Goal: Complete application form: Complete application form

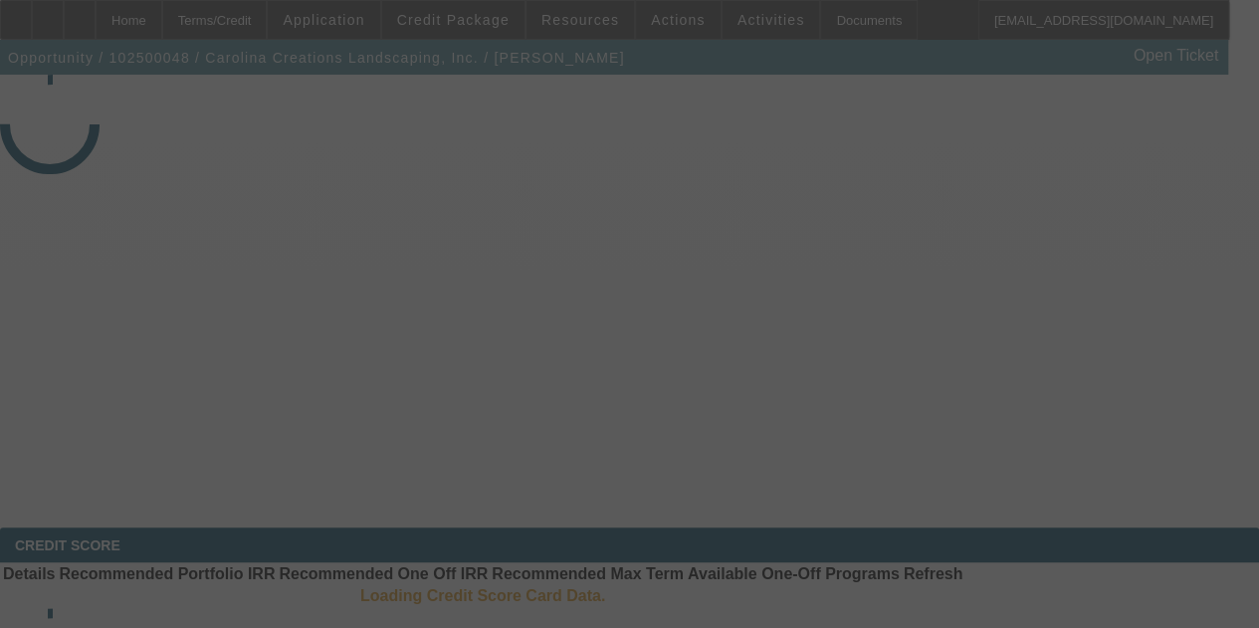
select select "3"
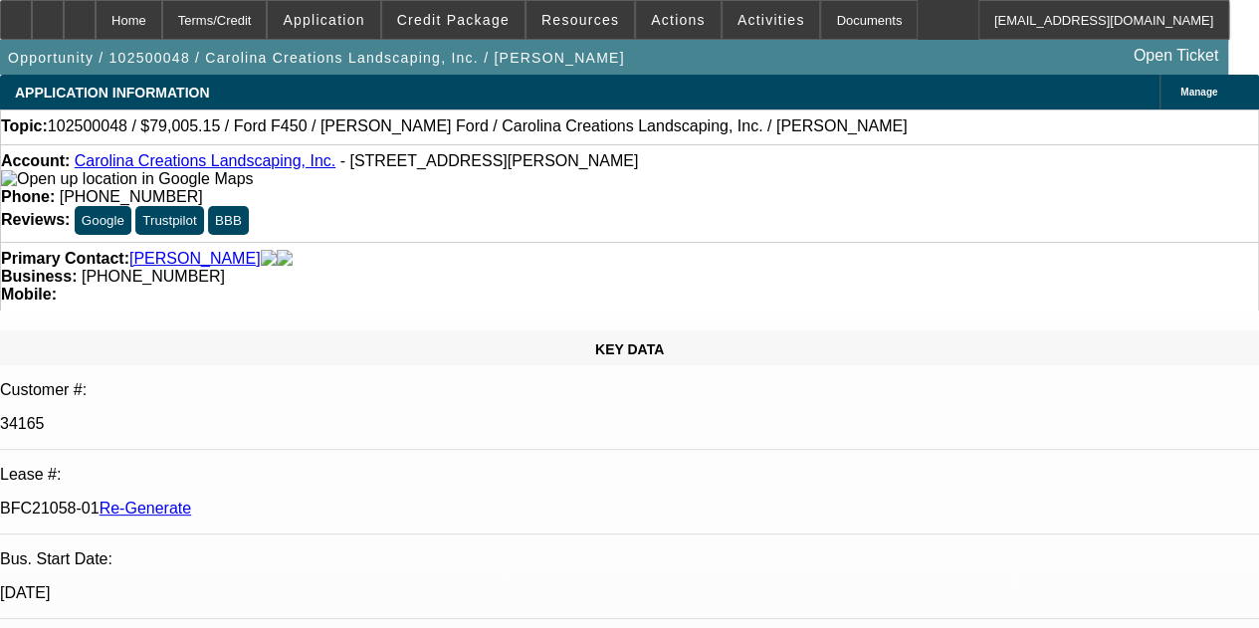
select select "0"
select select "0.1"
select select "4"
click at [820, 30] on div "Documents" at bounding box center [869, 20] width 98 height 40
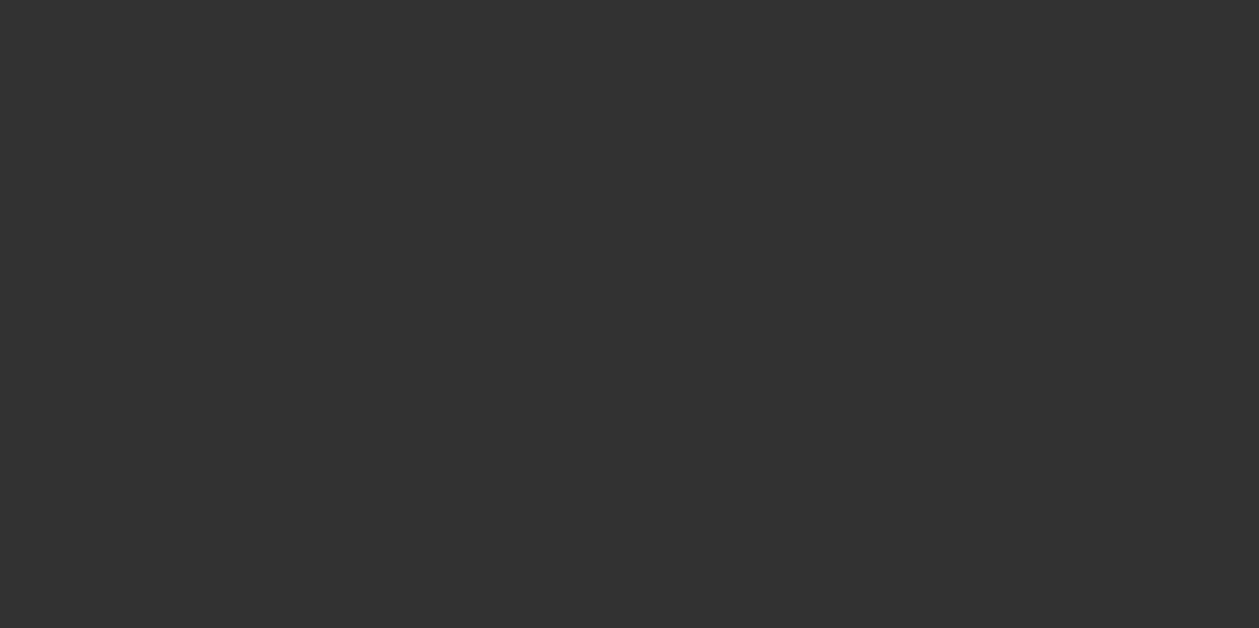
select select "3"
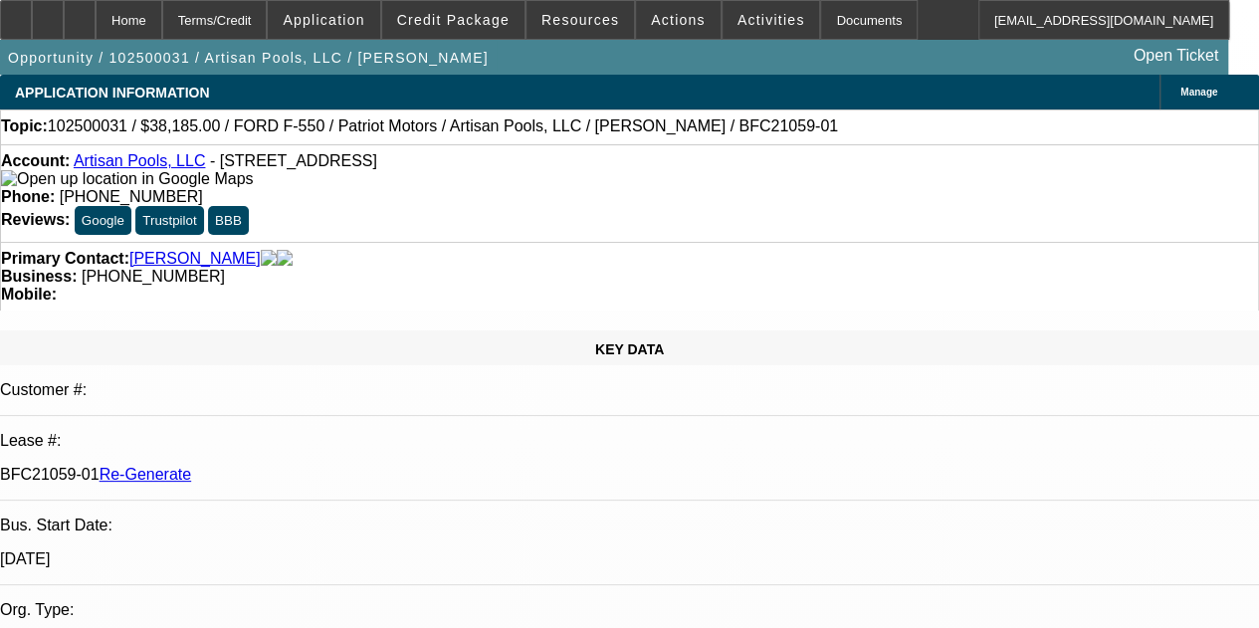
select select "0"
select select "3"
select select "0.1"
select select "4"
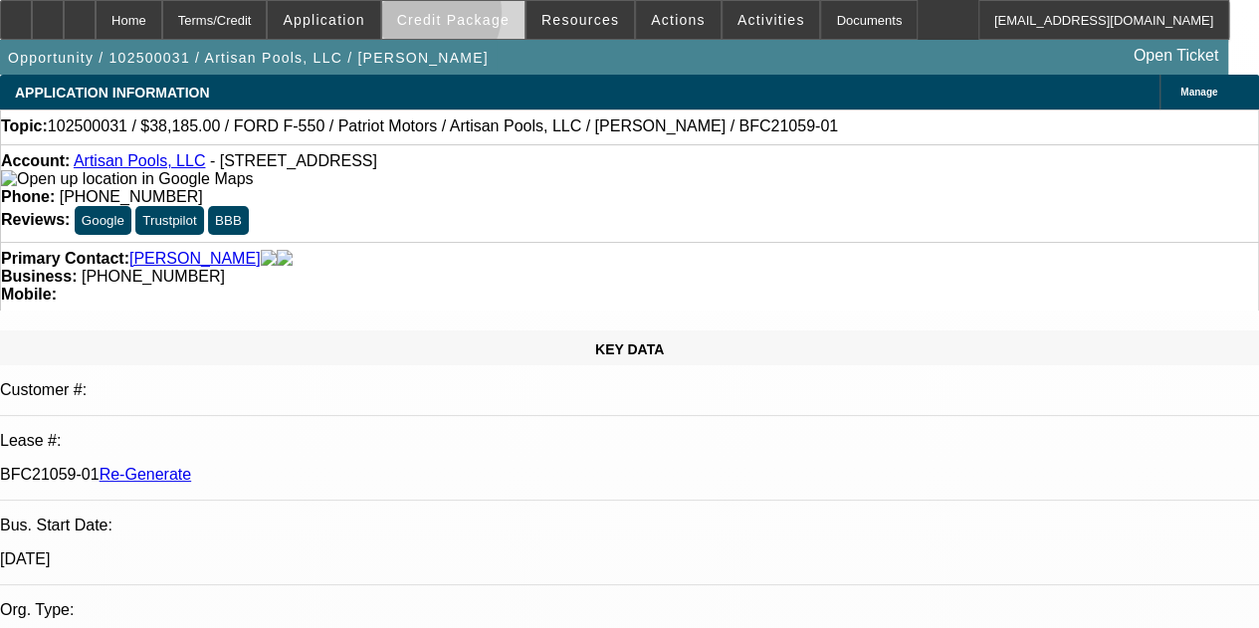
click at [452, 17] on span "Credit Package" at bounding box center [453, 20] width 112 height 16
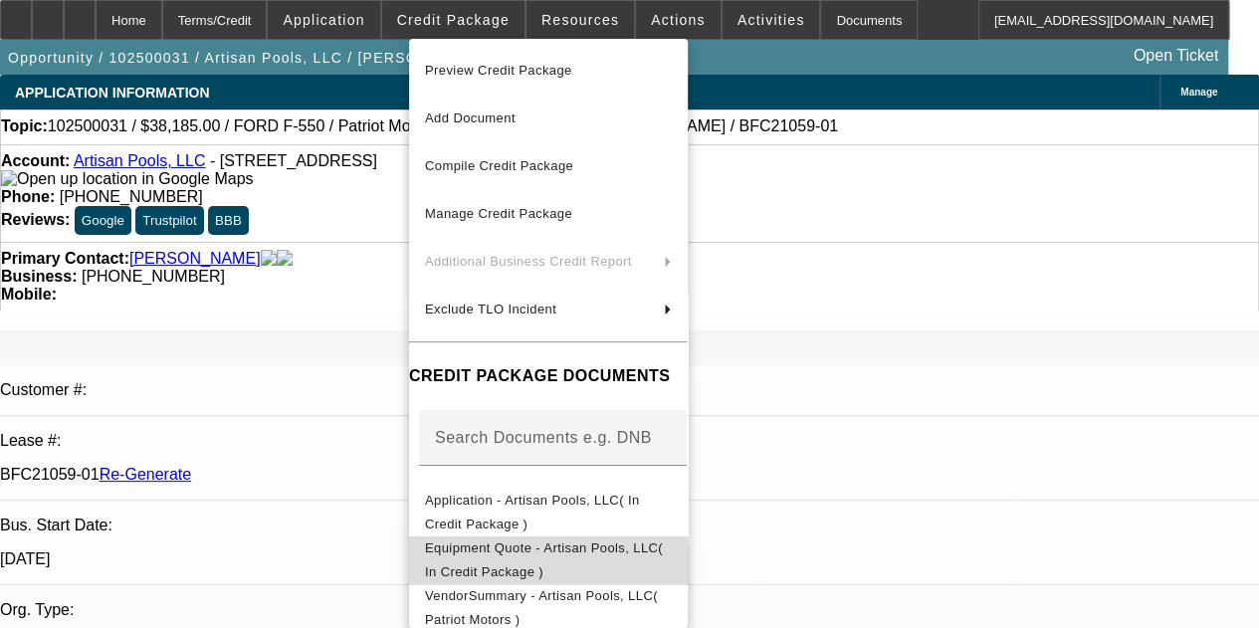
click at [496, 537] on button "Equipment Quote - Artisan Pools, LLC( In Credit Package )" at bounding box center [548, 560] width 279 height 48
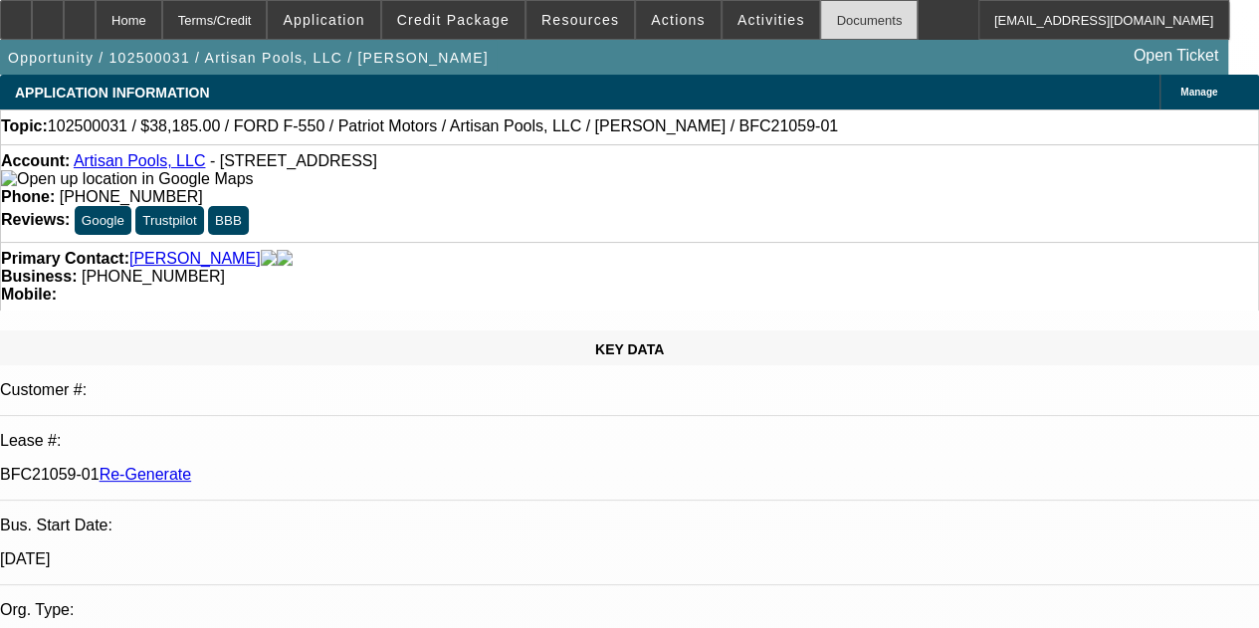
click at [830, 23] on div "Documents" at bounding box center [869, 20] width 98 height 40
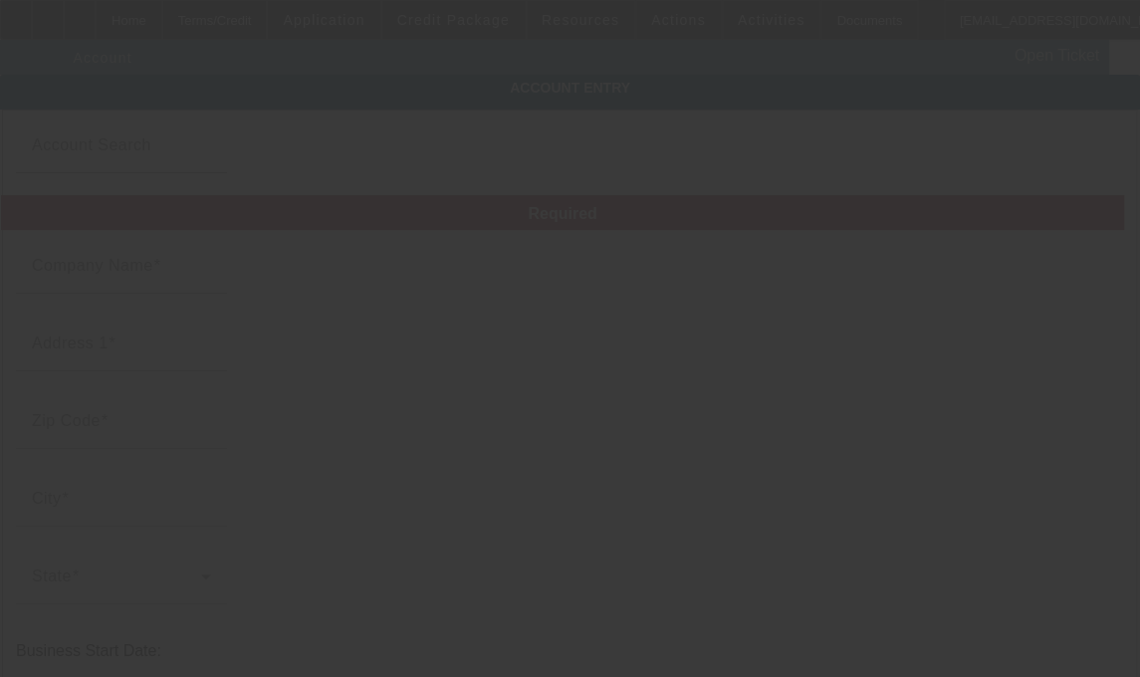
click at [400, 413] on div at bounding box center [570, 338] width 1140 height 677
type input "Artisan Pools, LLC"
type input "4062 Peachtree Rd NE"
type input "30319"
type input "Brookhaven"
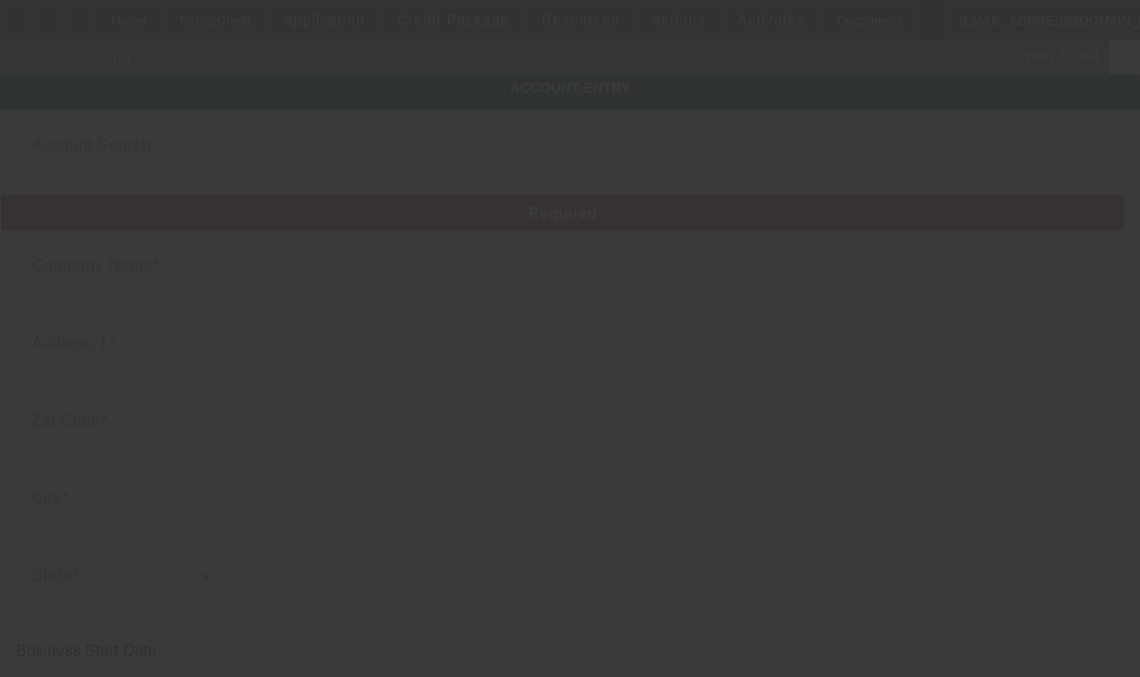
type input "[PHONE_NUMBER]"
type input "Ste A PMB 187"
type input "ronheller707@gmail.com"
type input "[US_EMPLOYER_IDENTIFICATION_NUMBER]"
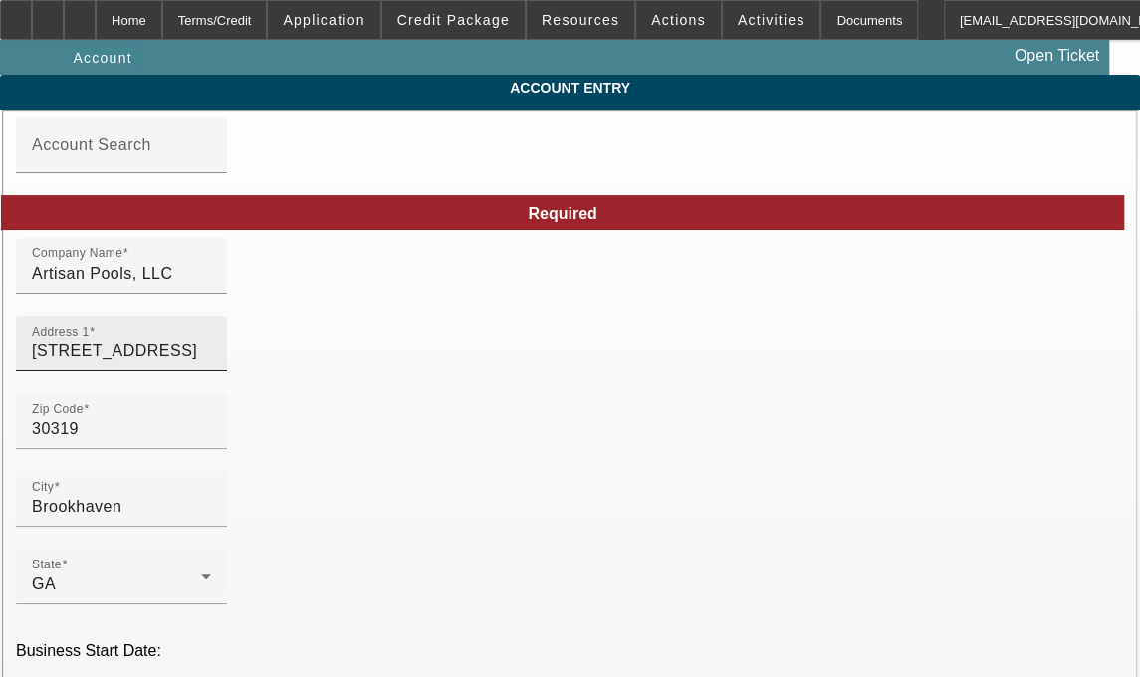
type input "10/2/2025"
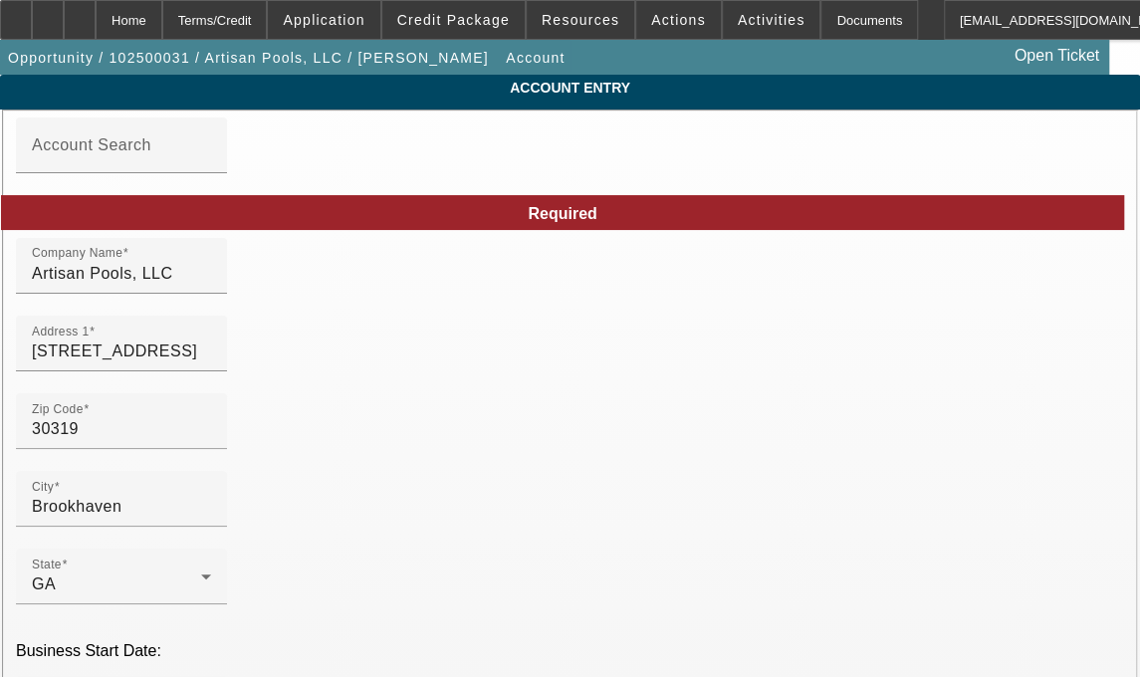
drag, startPoint x: 711, startPoint y: 370, endPoint x: 521, endPoint y: 391, distance: 191.2
type input "4062 Peachtree Rd NE #A187"
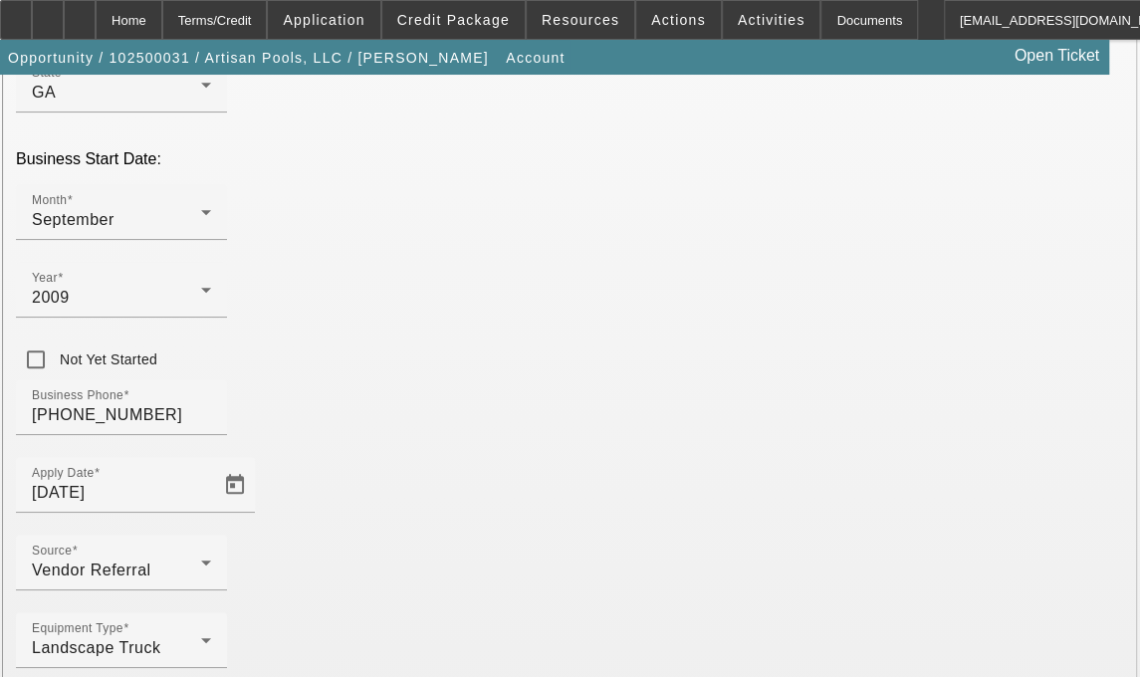
scroll to position [493, 0]
type input "Dekalb"
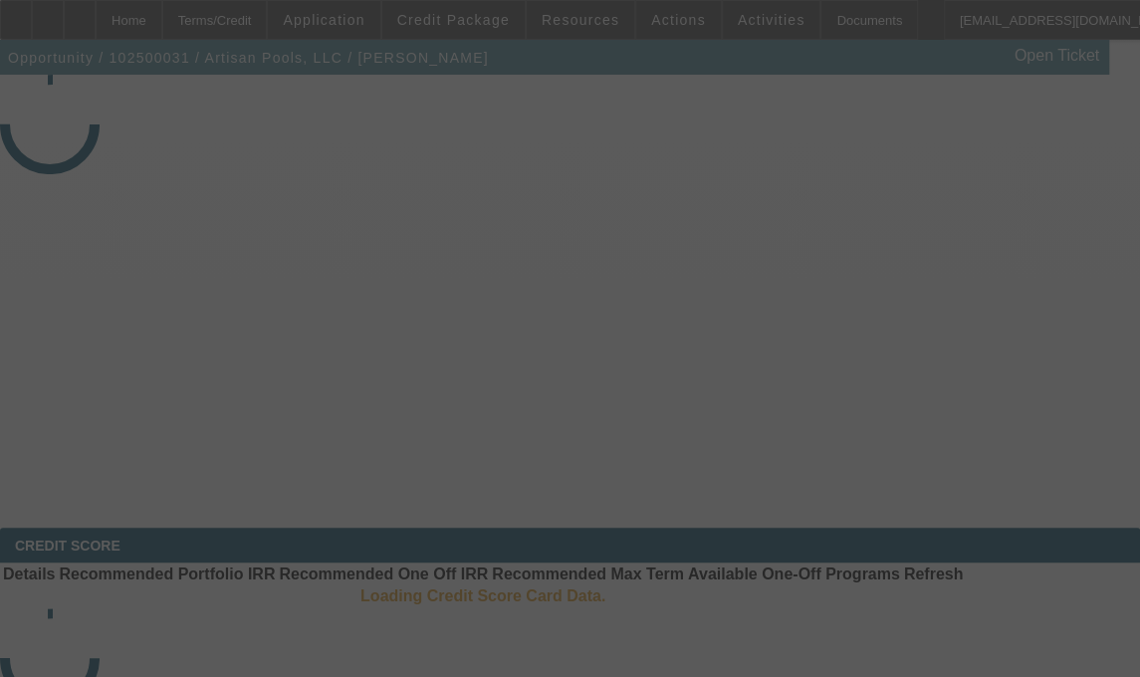
select select "3"
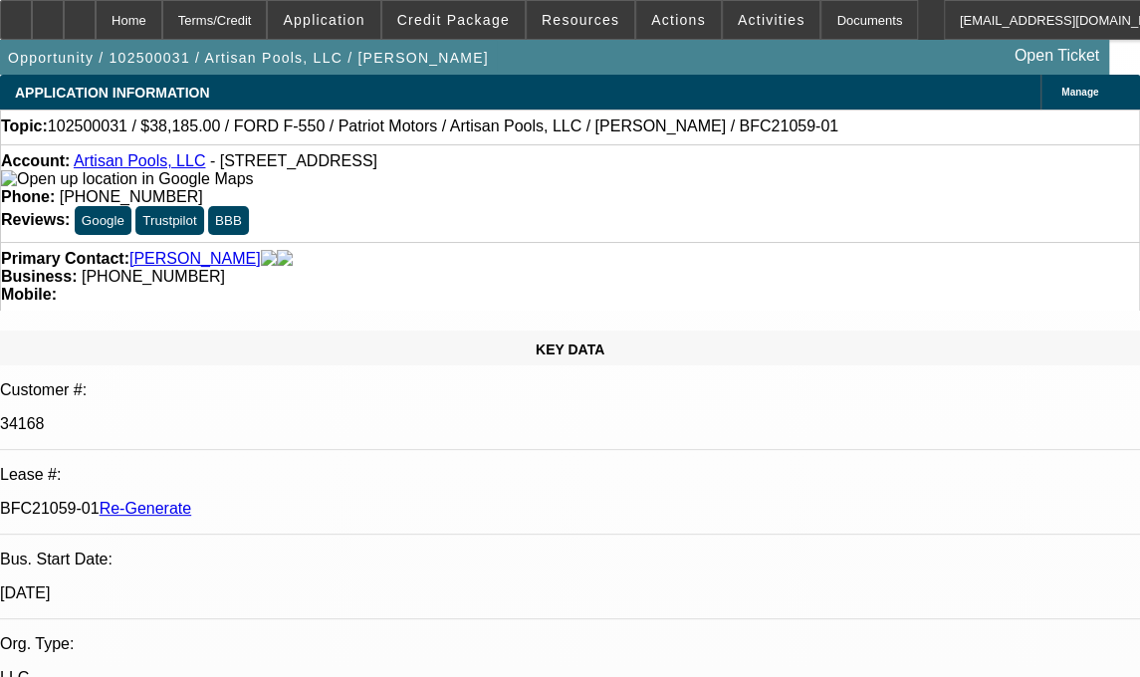
select select "0"
select select "3"
select select "0.1"
select select "4"
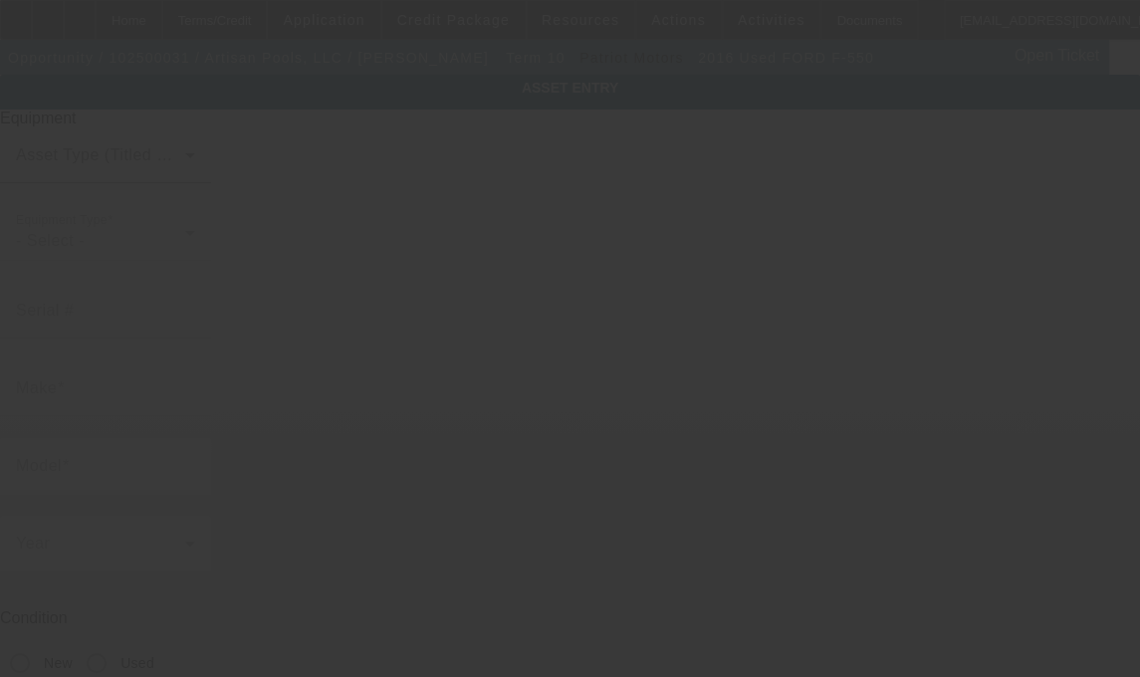
type input "1FD0W5GTXGEA73879"
type input "Ford"
type input "F-550"
radio input "true"
type textarea "10'6" electric dump bed"
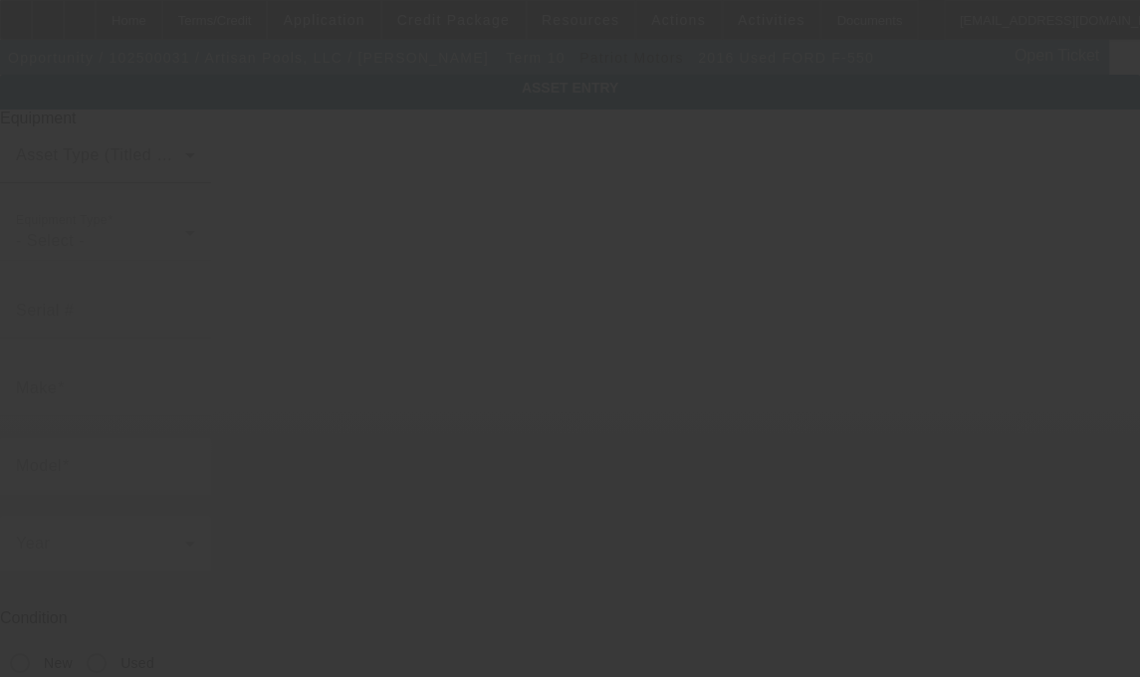
type input "4062 Peachtree Road"
type input "A187"
type input "Brookhaven"
type input "30319"
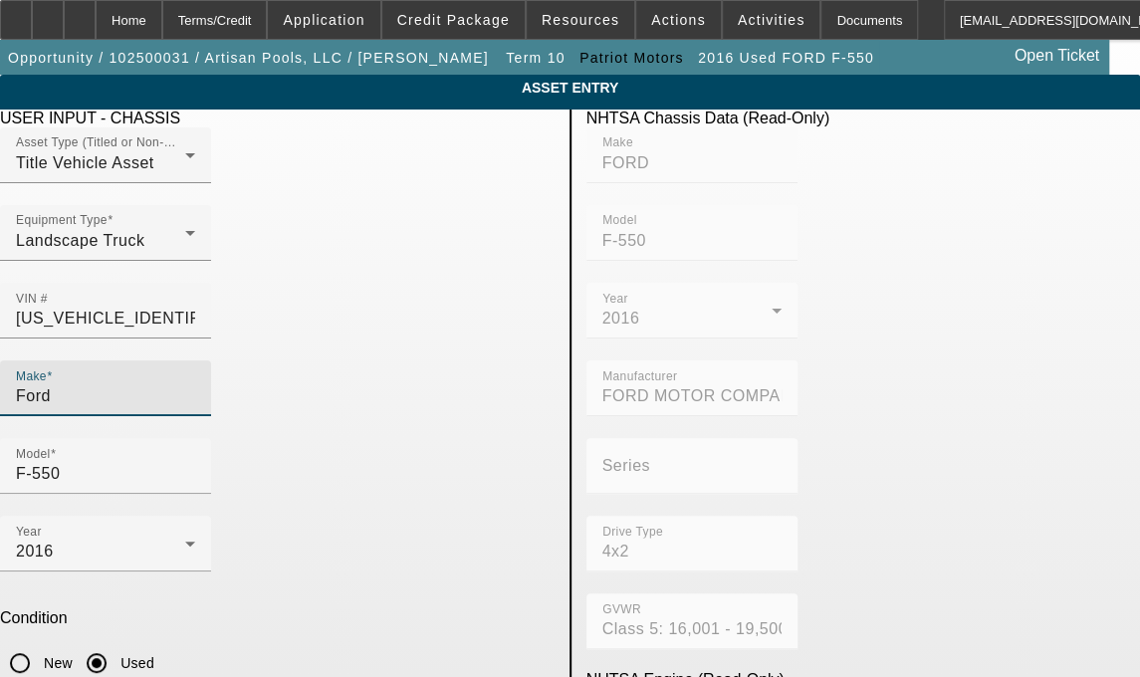
click at [162, 384] on input "Ford" at bounding box center [105, 396] width 179 height 24
type input "F"
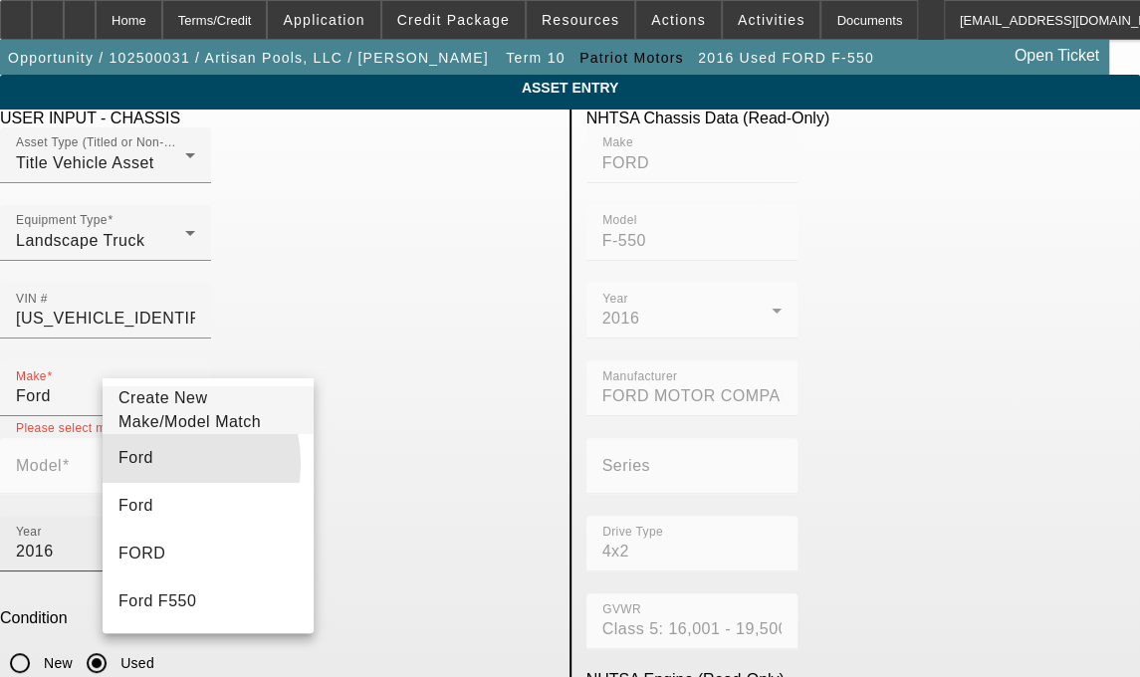
drag, startPoint x: 151, startPoint y: 475, endPoint x: 293, endPoint y: 399, distance: 160.3
click at [151, 475] on mat-option "Ford" at bounding box center [208, 458] width 211 height 48
type input "Ford"
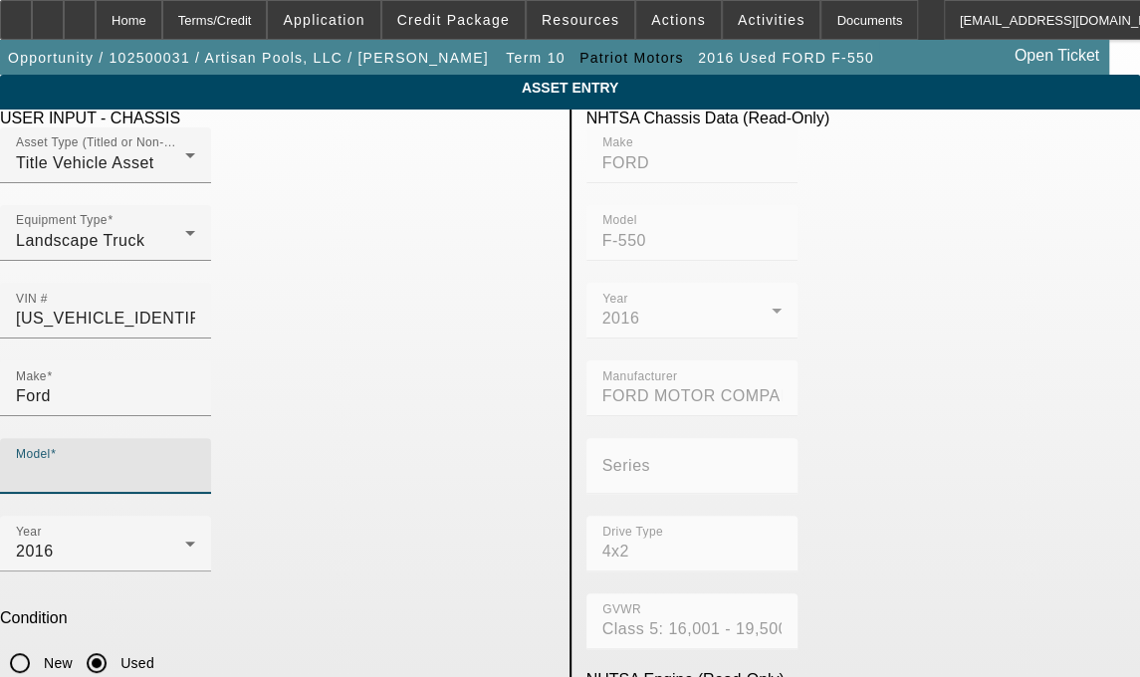
click at [195, 462] on input "Model" at bounding box center [105, 474] width 179 height 24
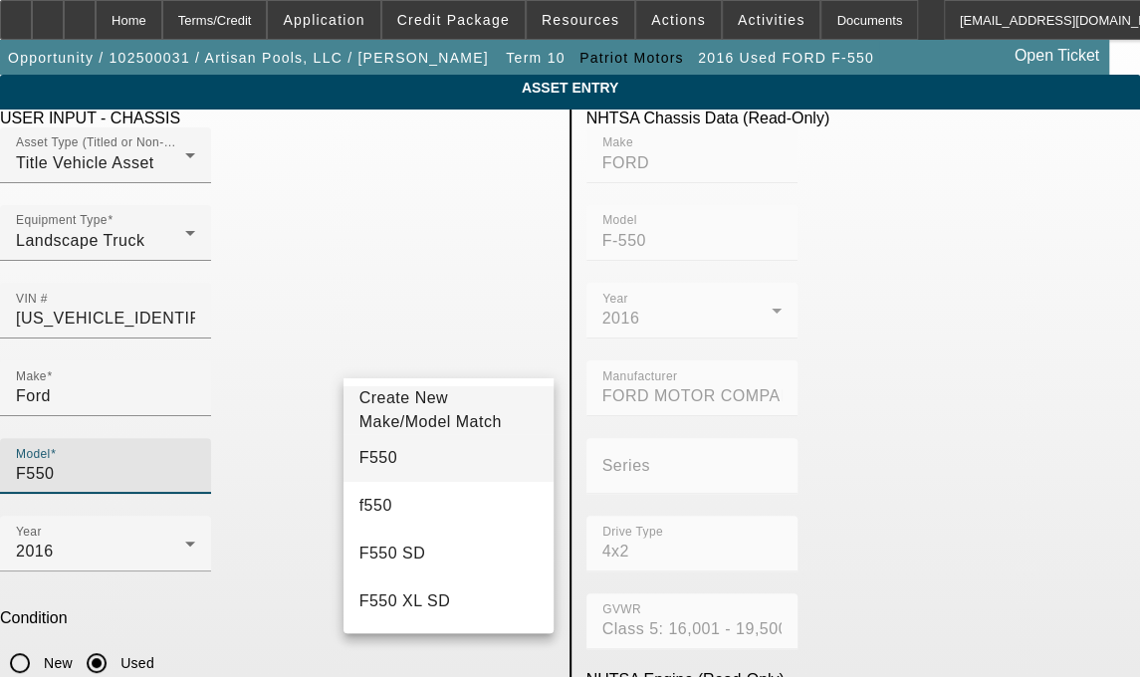
type input "F550"
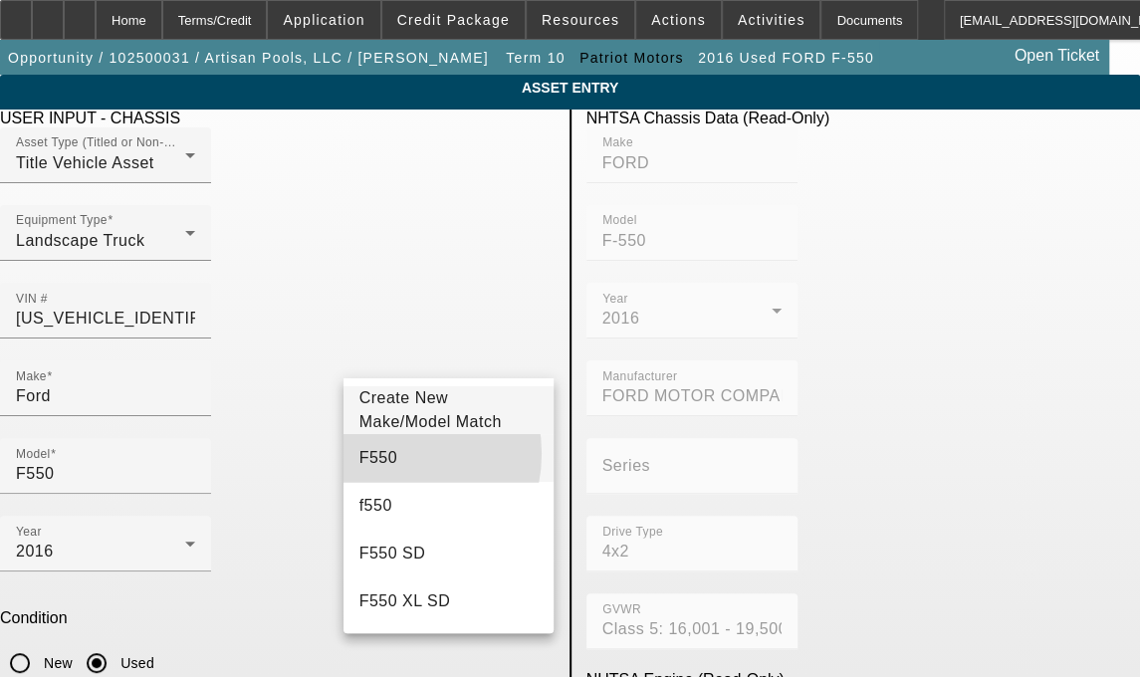
click at [384, 464] on span "F550" at bounding box center [378, 457] width 38 height 17
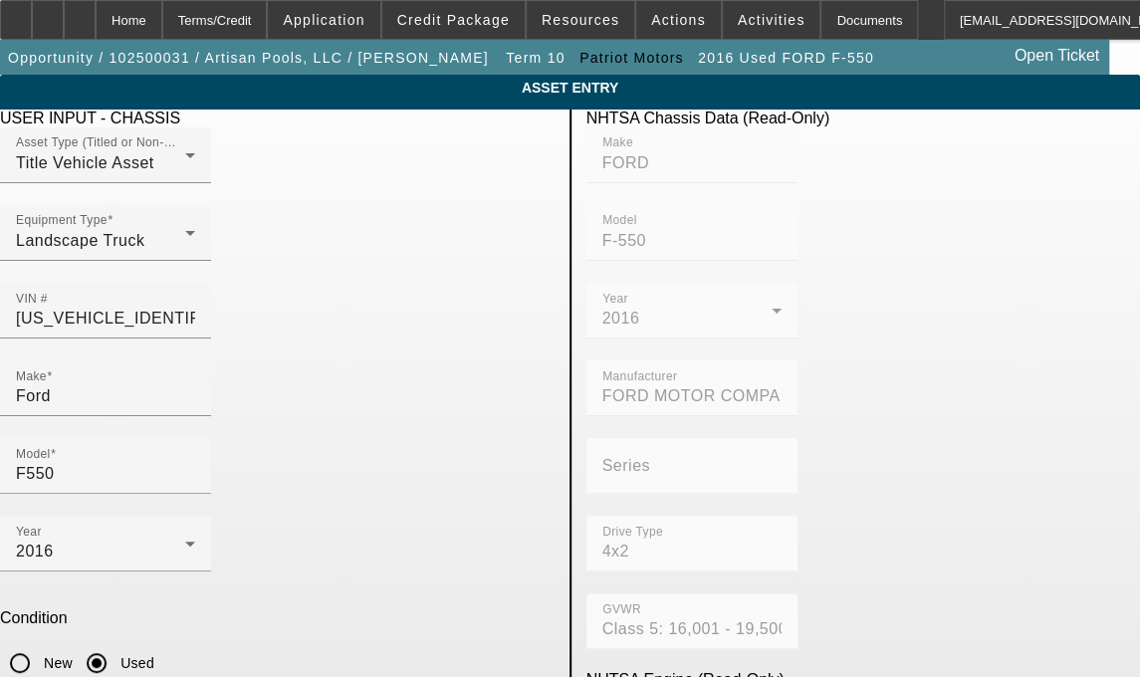
drag, startPoint x: 268, startPoint y: 602, endPoint x: -5, endPoint y: 581, distance: 273.5
click at [0, 581] on html "Home Terms/Credit Application Credit Package Resources Actions Activities Docum…" at bounding box center [570, 338] width 1140 height 677
type textarea "includes all accessories, attachments and options"
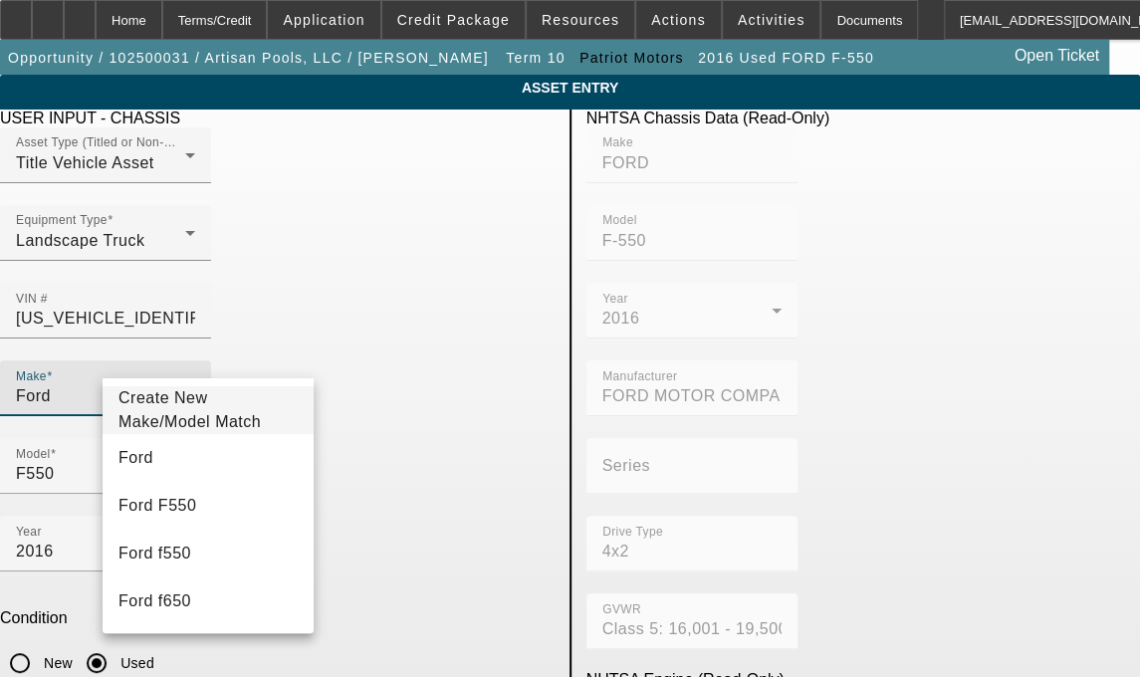
click at [147, 384] on input "Ford" at bounding box center [105, 396] width 179 height 24
type input "F"
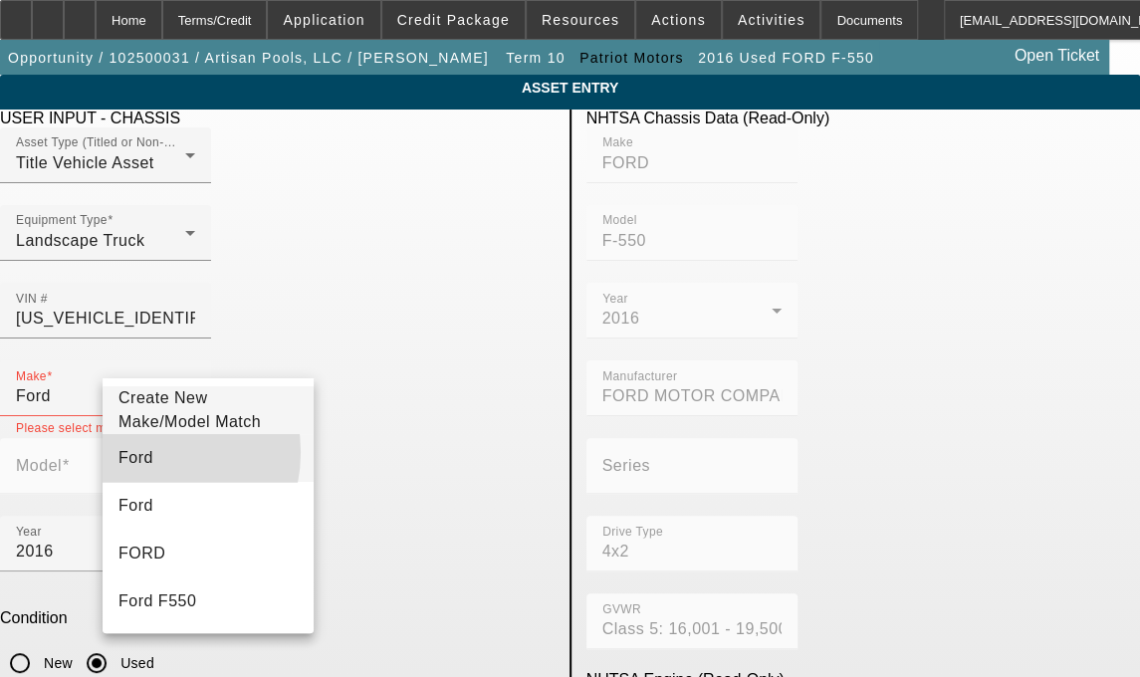
click at [140, 461] on span "Ford" at bounding box center [135, 457] width 35 height 17
type input "Ford"
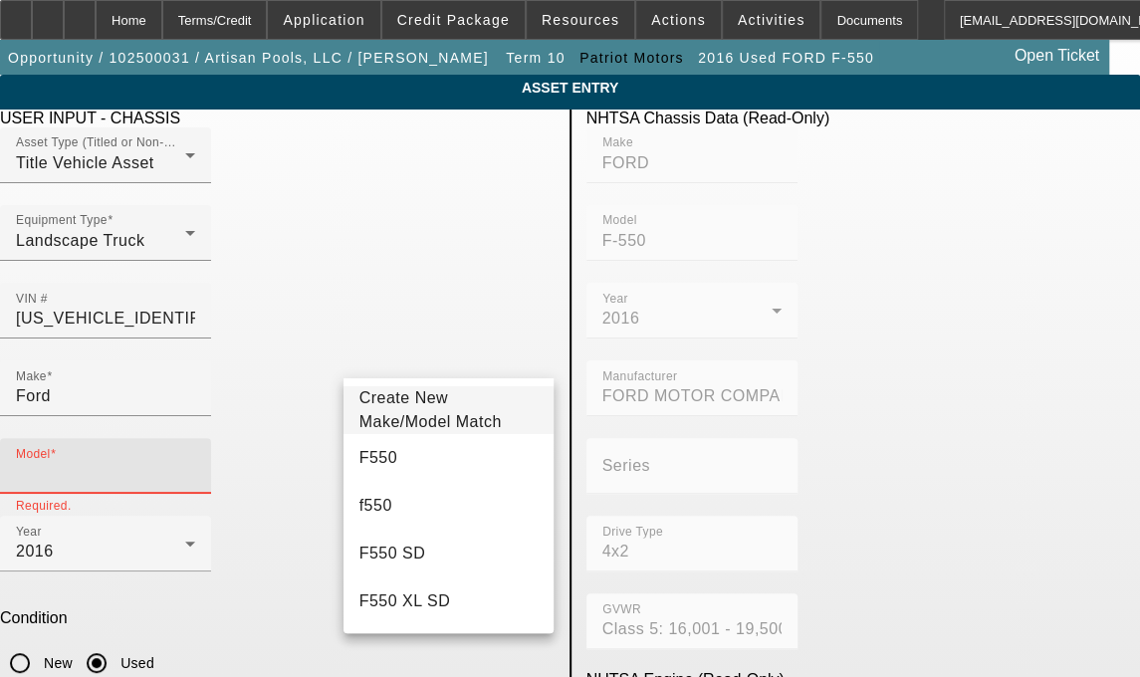
click at [195, 462] on input "Model" at bounding box center [105, 474] width 179 height 24
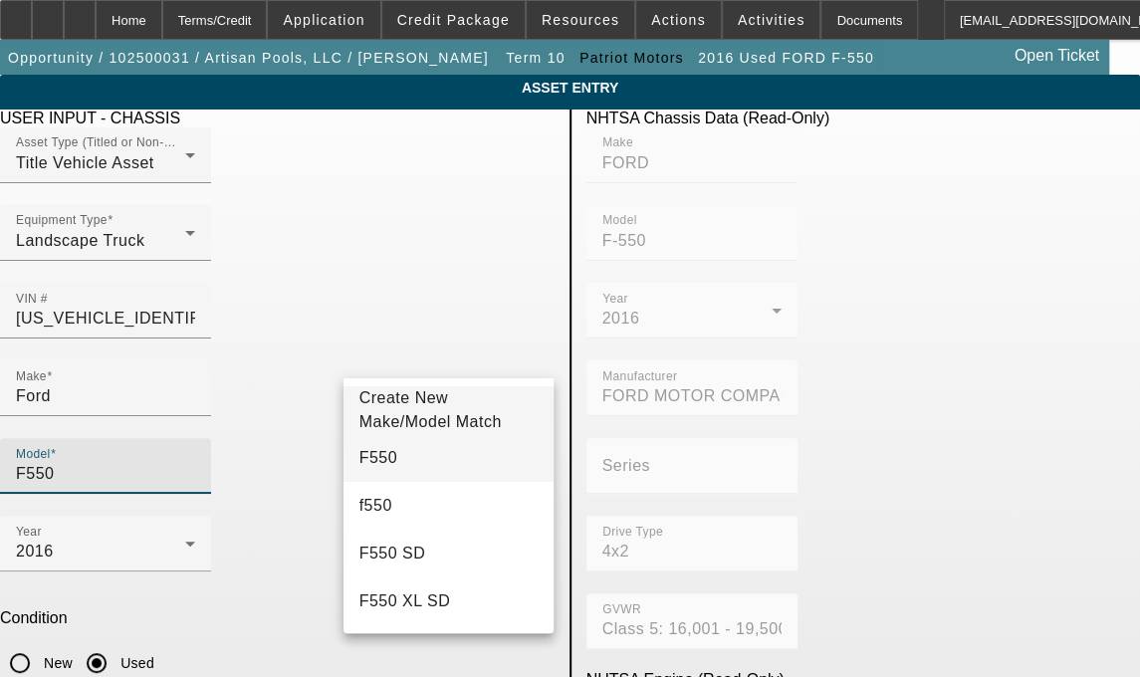
type input "F550"
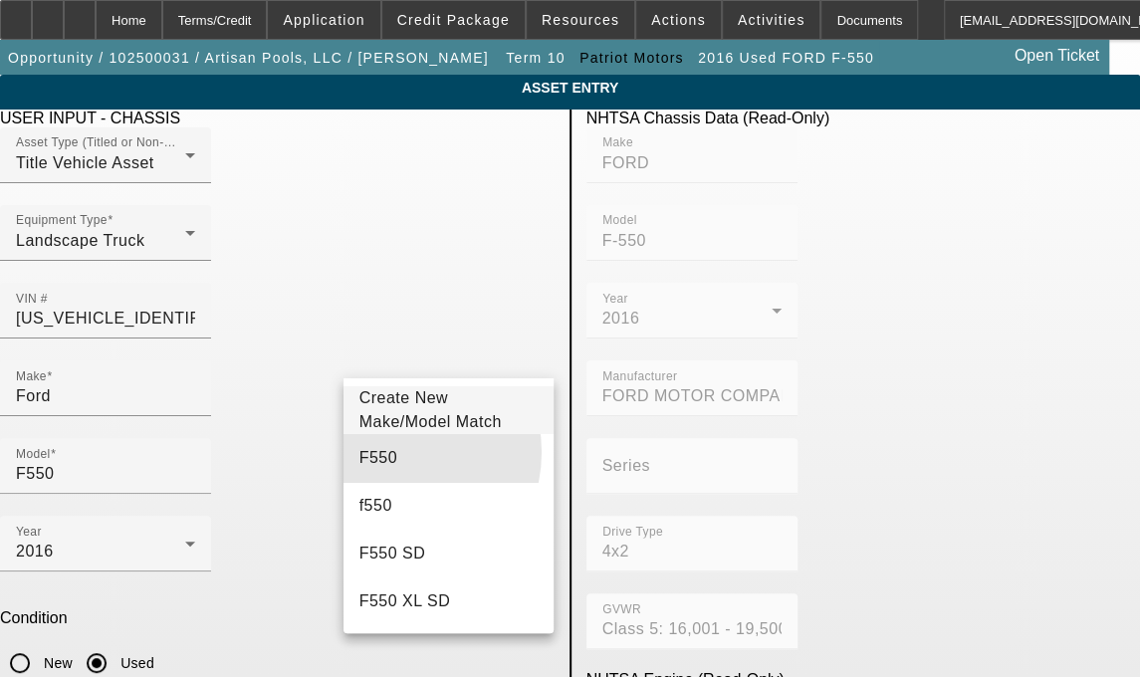
drag, startPoint x: 391, startPoint y: 463, endPoint x: 543, endPoint y: 423, distance: 157.4
click at [391, 462] on mat-option "F550" at bounding box center [448, 458] width 211 height 48
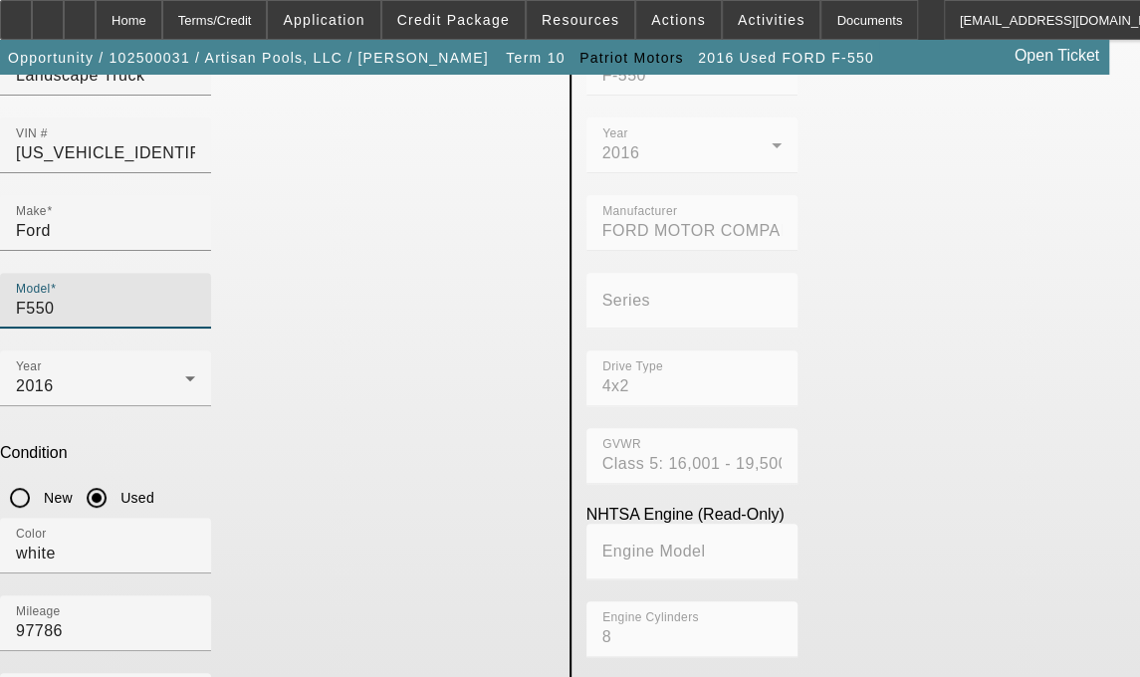
scroll to position [168, 0]
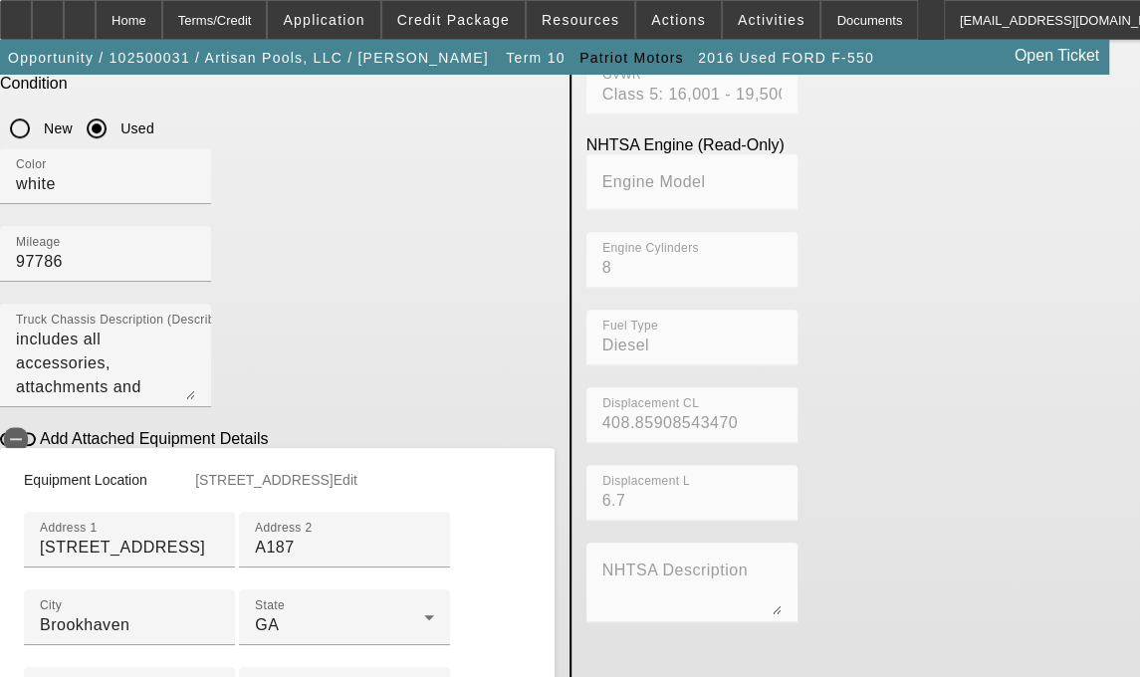
scroll to position [593, 0]
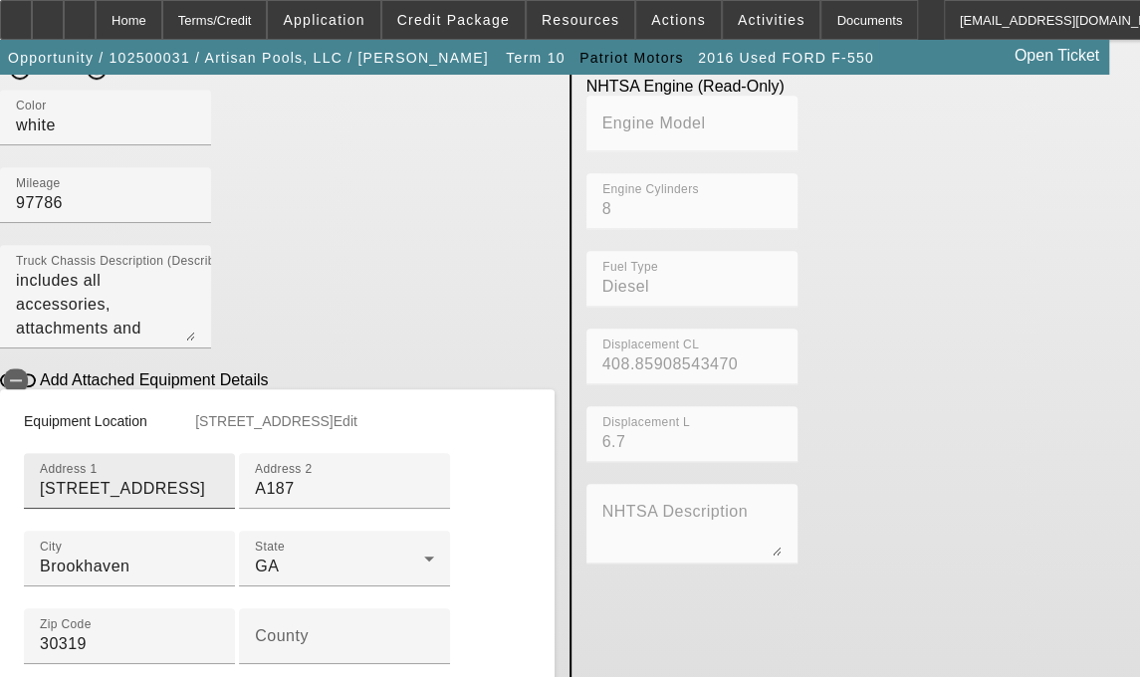
click at [219, 477] on input "4062 Peachtree Road" at bounding box center [129, 489] width 179 height 24
type input "[STREET_ADDRESS]"
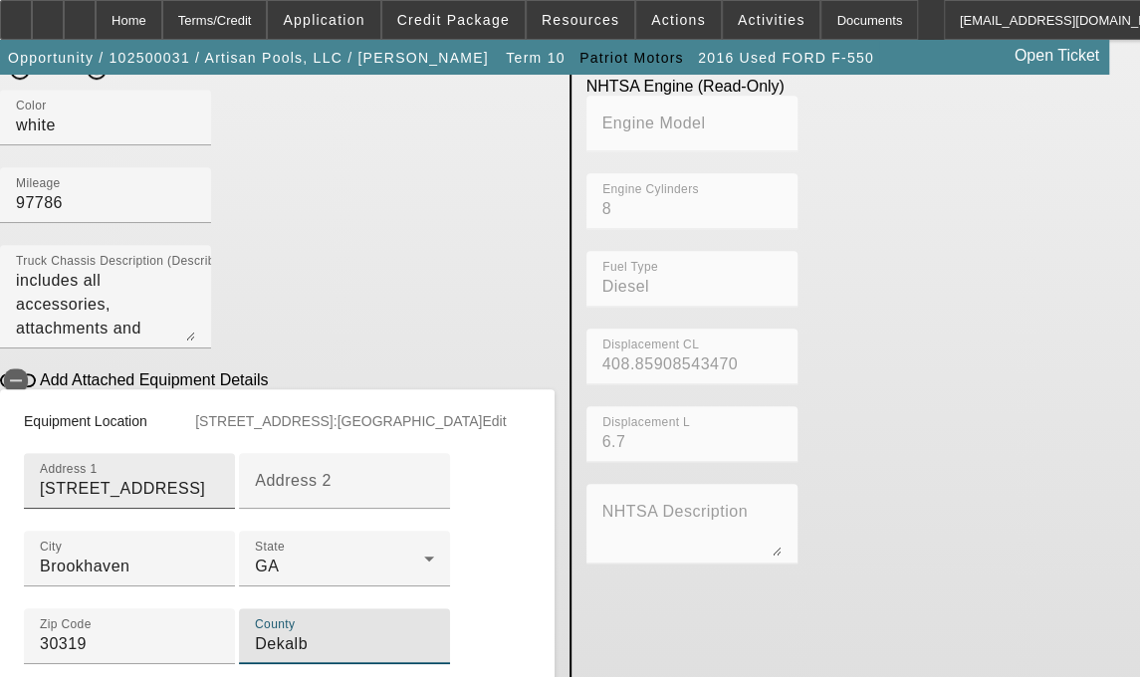
type input "Dekalb"
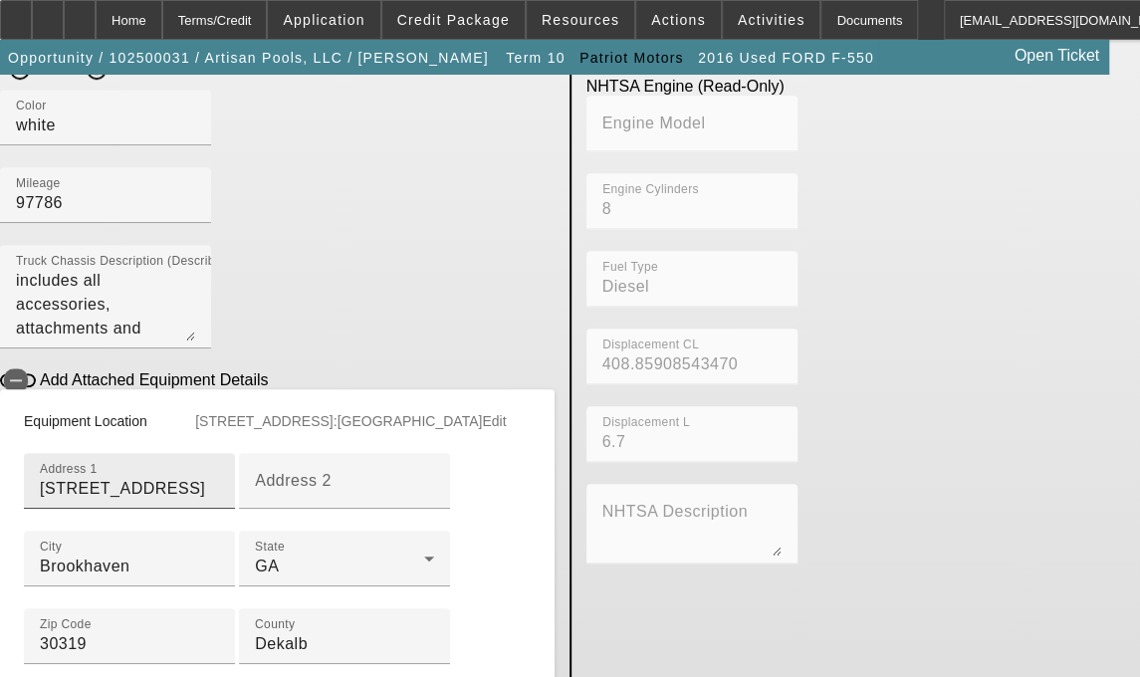
scroll to position [865, 0]
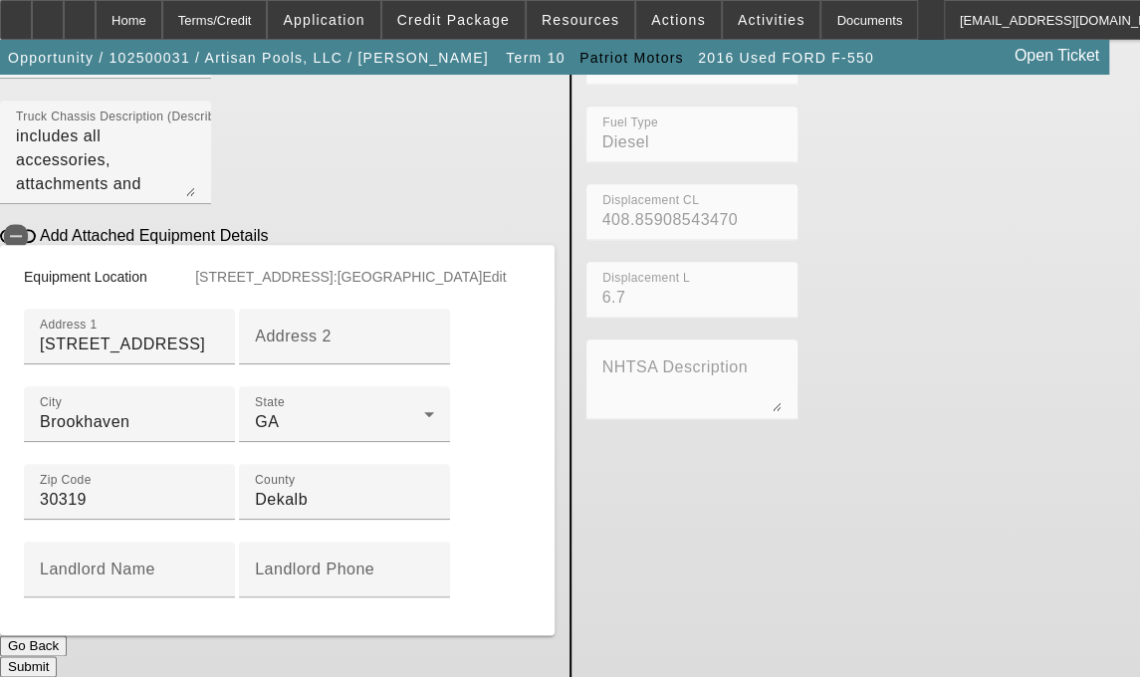
click at [57, 656] on button "Submit" at bounding box center [28, 666] width 57 height 21
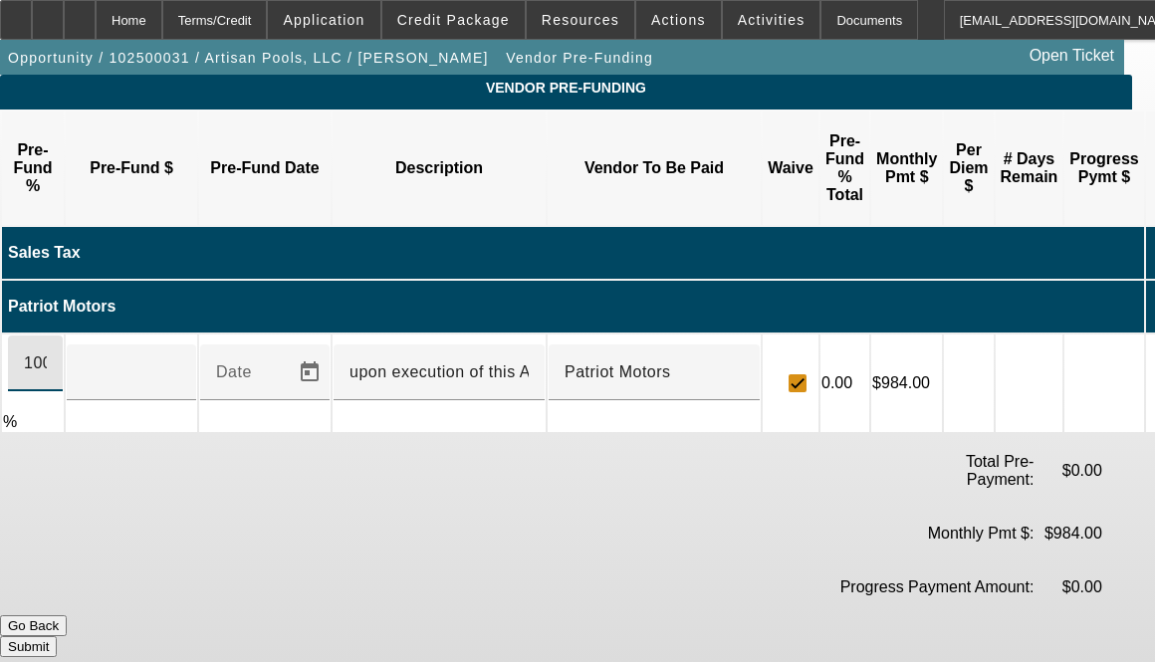
click at [47, 351] on input "100" at bounding box center [35, 363] width 23 height 24
type input "$35,700.00"
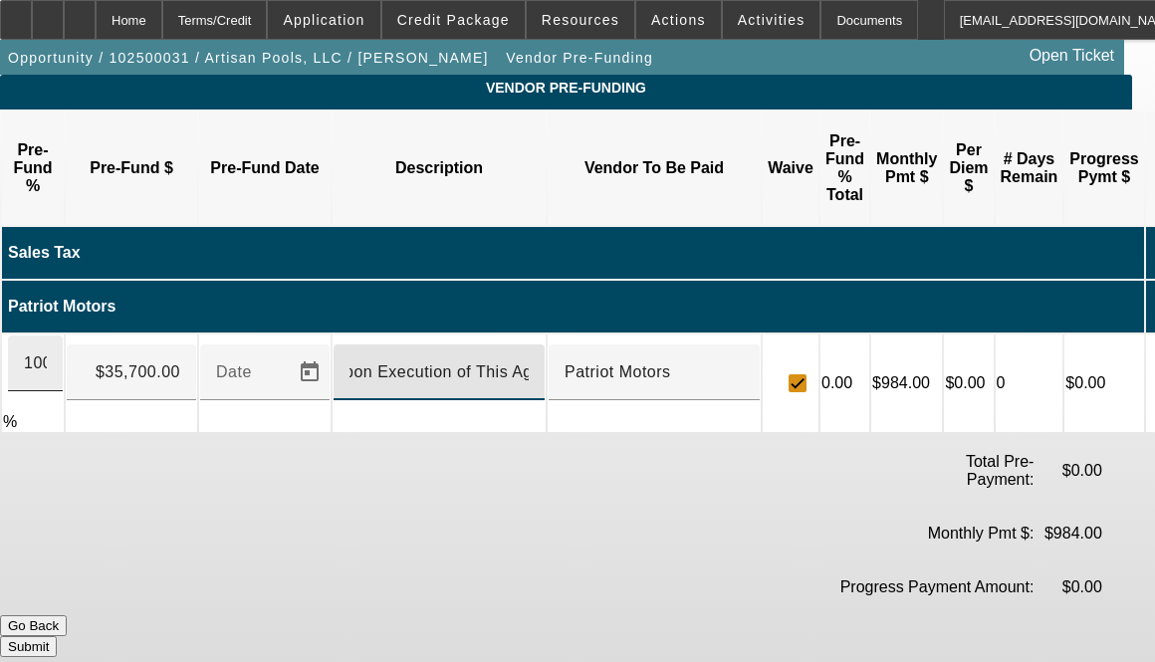
scroll to position [0, 20]
type input "Upon Execution of This Agreement"
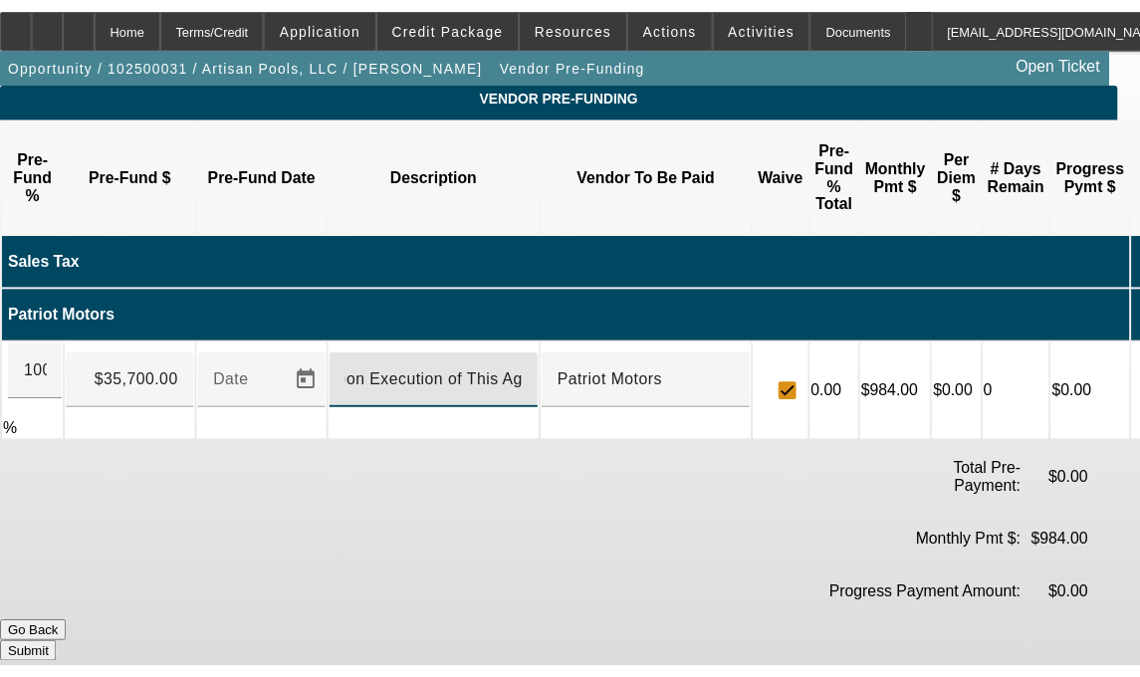
scroll to position [0, 0]
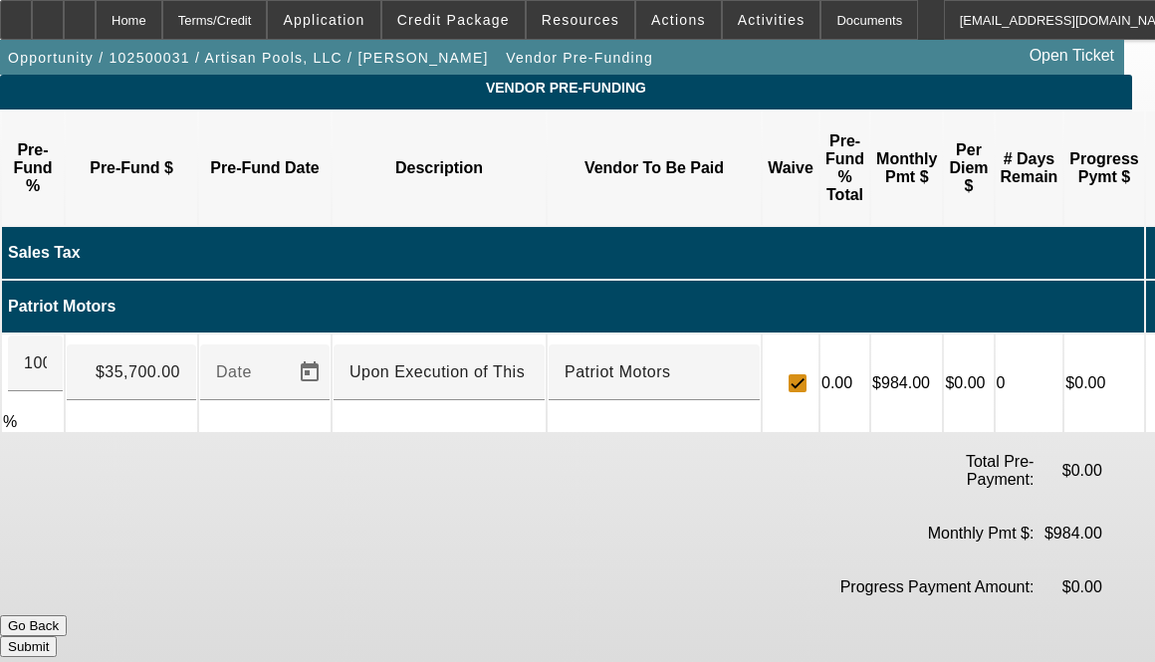
click at [57, 636] on button "Submit" at bounding box center [28, 646] width 57 height 21
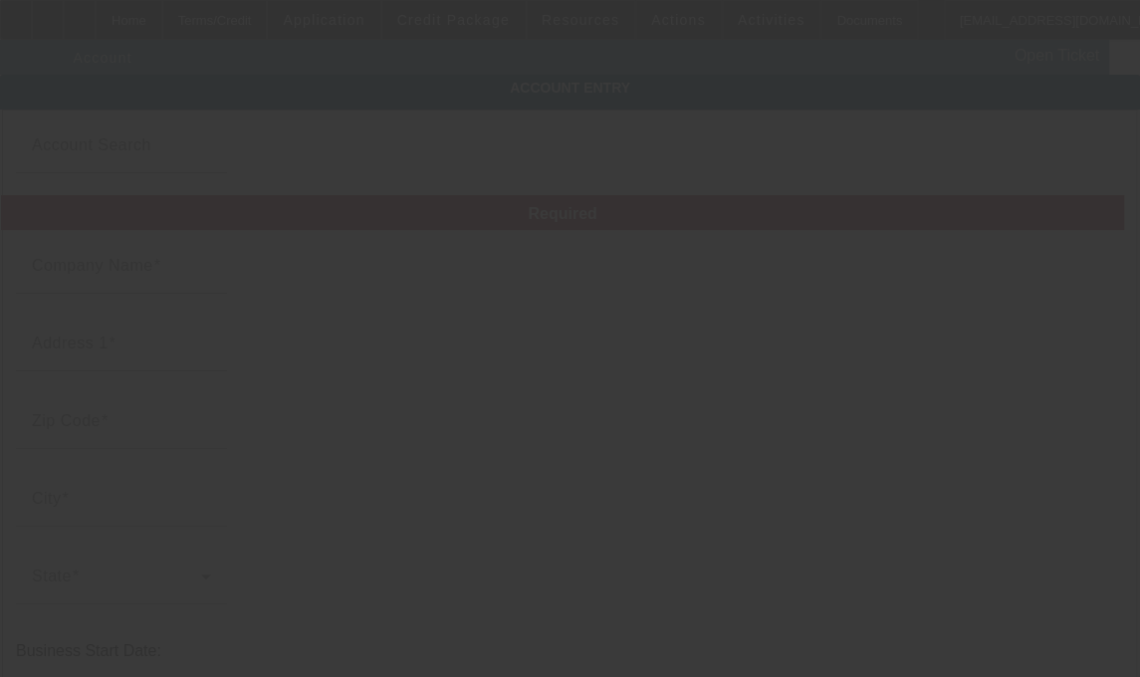
type input "Artisan Pools, LLC"
type input "[STREET_ADDRESS]"
type input "30319"
type input "Brookhaven"
type input "[PHONE_NUMBER]"
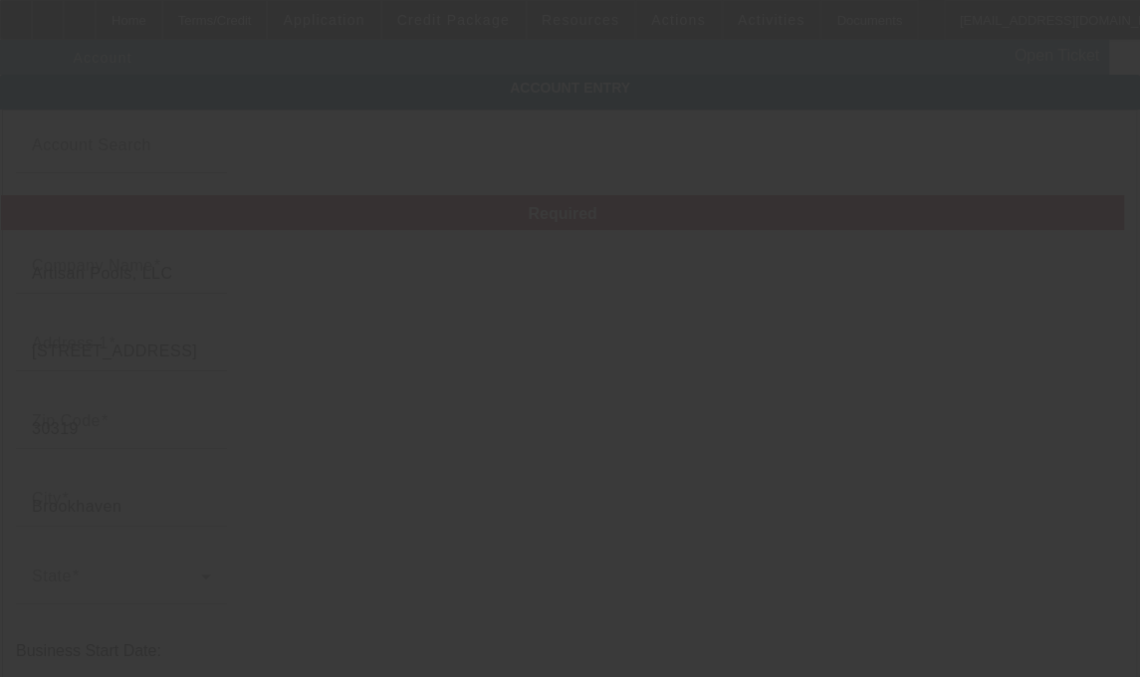
type input "[STREET_ADDRESS]"
type input "[EMAIL_ADDRESS][DOMAIN_NAME]"
type input "Dekalb"
type input "[US_EMPLOYER_IDENTIFICATION_NUMBER]"
type input "[DATE]"
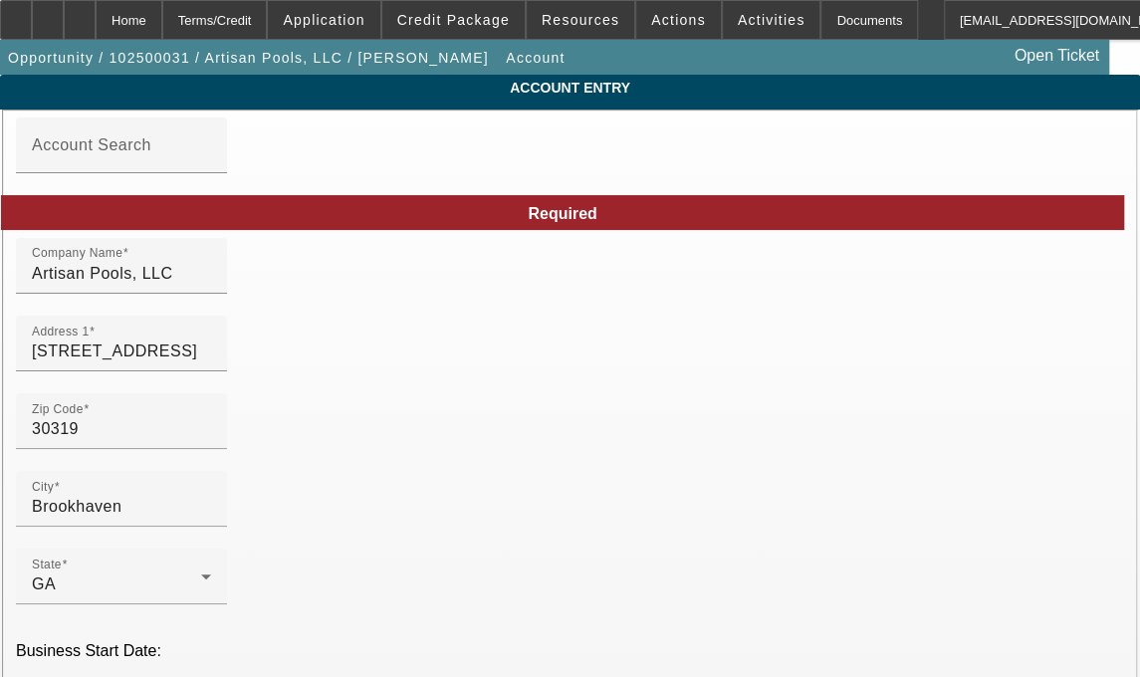
drag, startPoint x: 794, startPoint y: 357, endPoint x: 563, endPoint y: 353, distance: 230.9
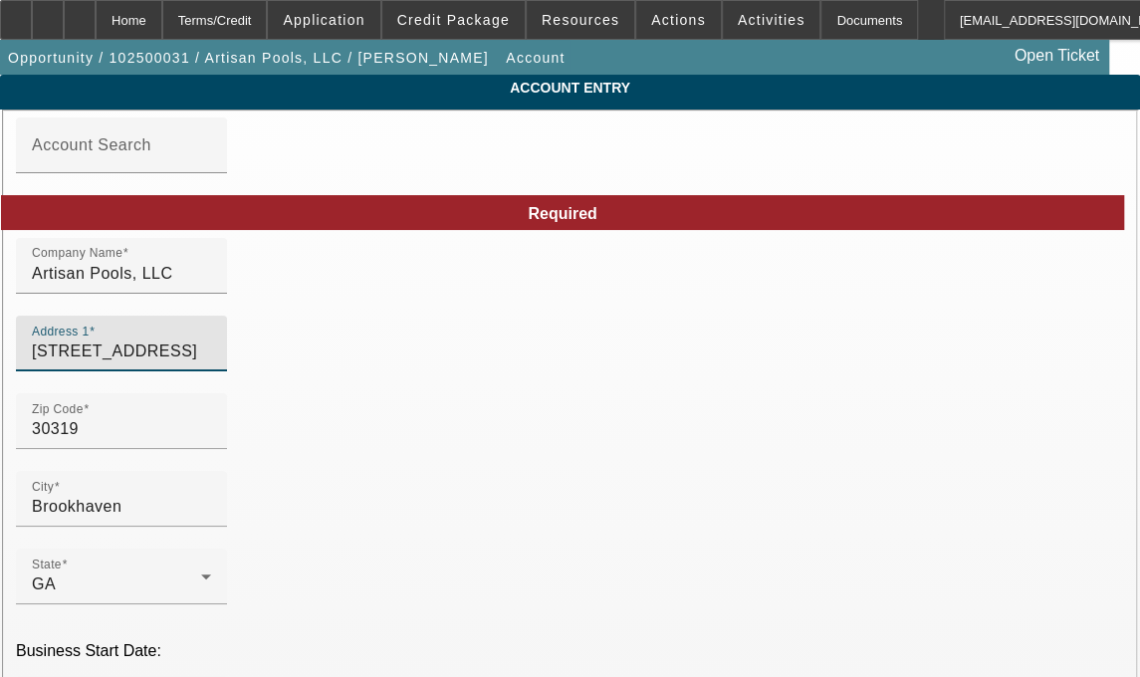
click at [211, 363] on input "[STREET_ADDRESS]" at bounding box center [121, 351] width 179 height 24
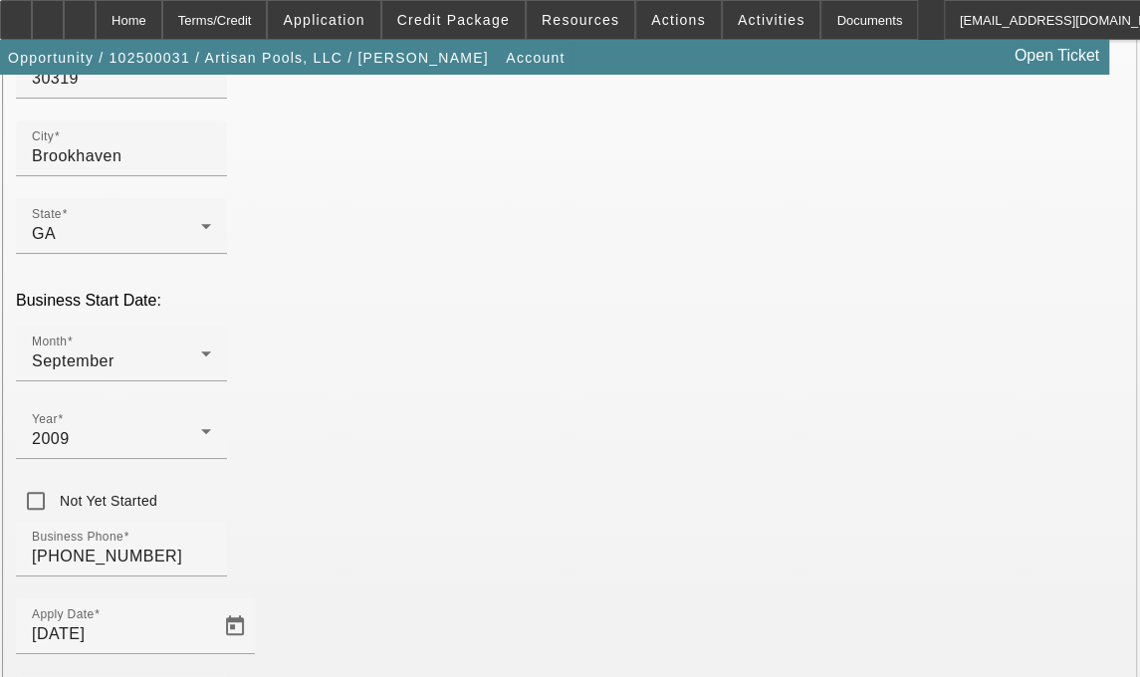
scroll to position [493, 0]
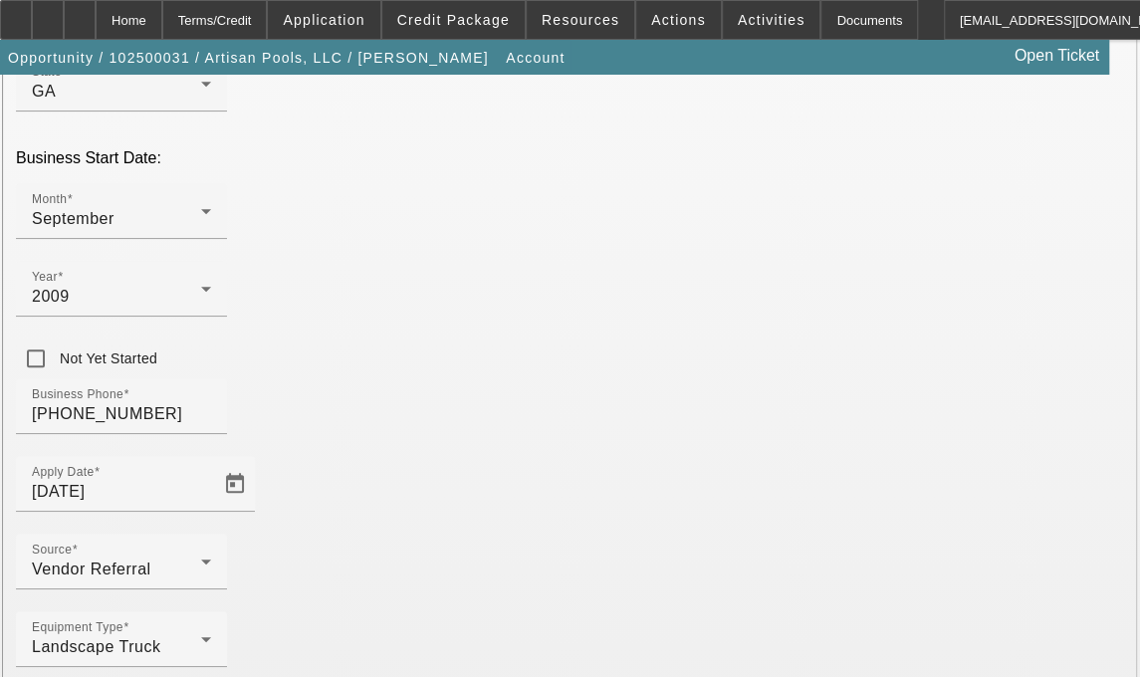
type input "[STREET_ADDRESS]"
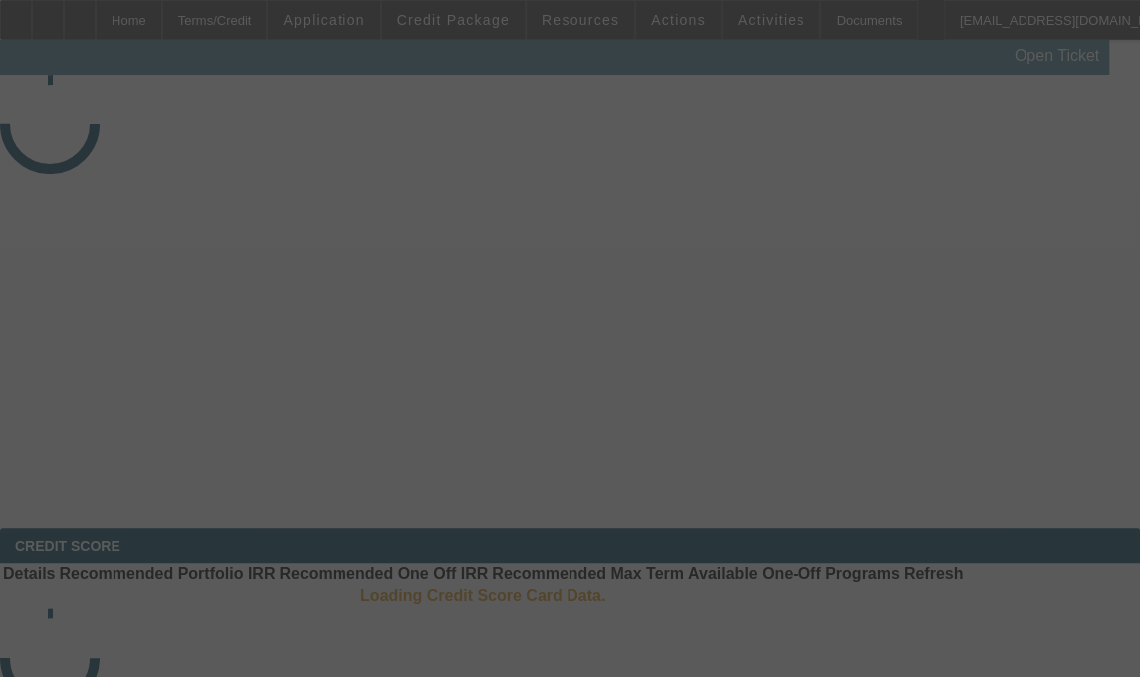
select select "3"
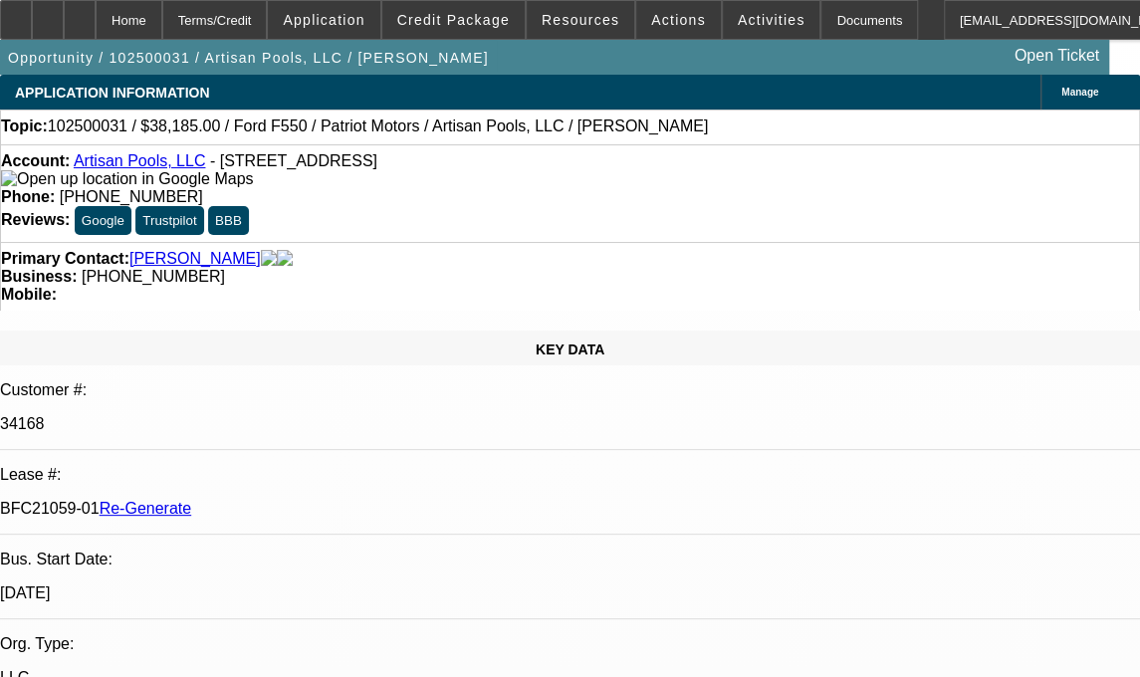
select select "0"
select select "3"
select select "0.1"
select select "4"
